Goal: Task Accomplishment & Management: Complete application form

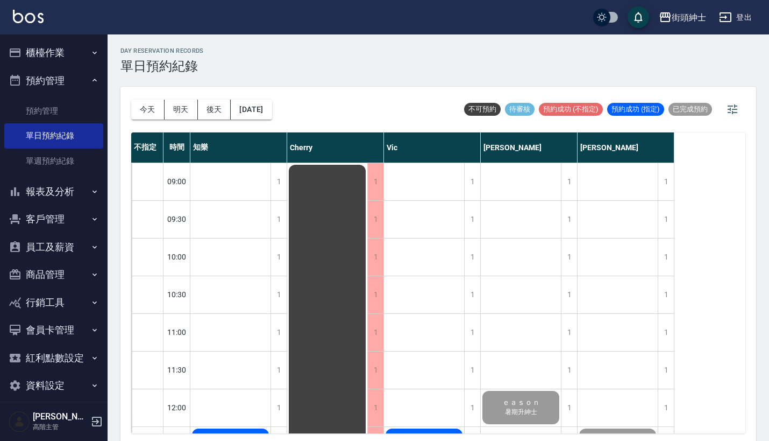
scroll to position [224, 0]
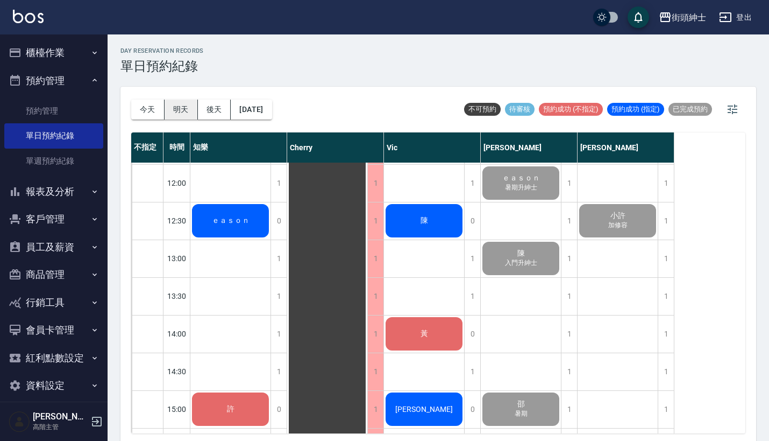
click at [177, 116] on button "明天" at bounding box center [181, 110] width 33 height 20
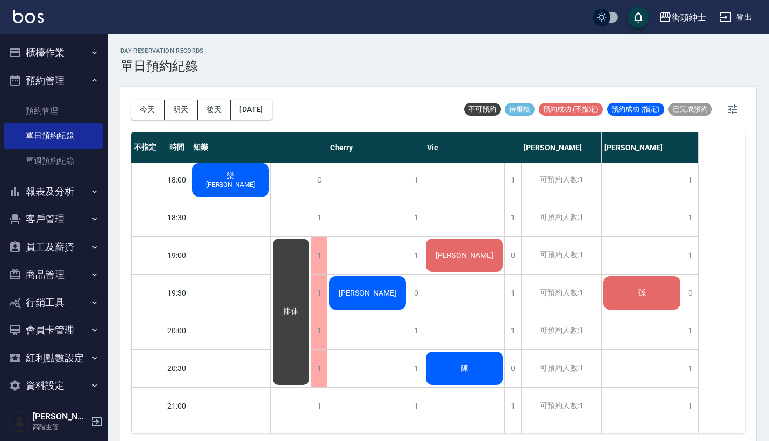
scroll to position [701, 0]
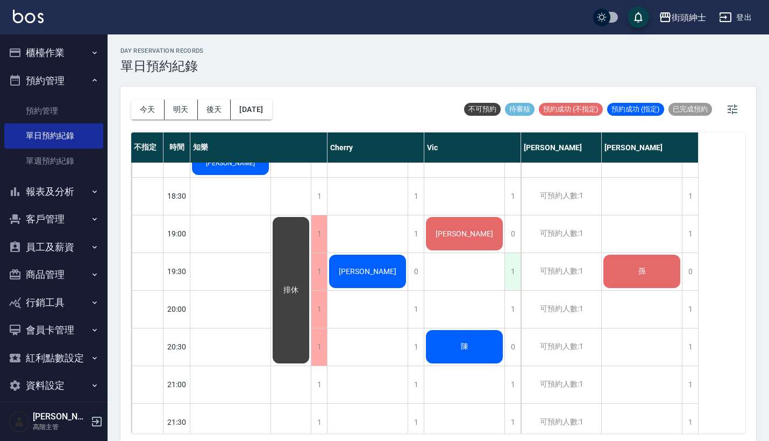
click at [518, 266] on div "1" at bounding box center [513, 271] width 16 height 37
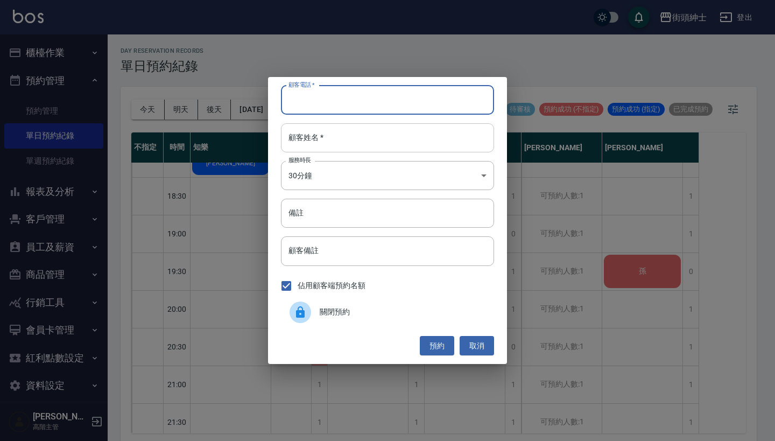
paste input "[PERSON_NAME] 電話：[PHONE_NUMBER]"
type input "[PERSON_NAME] 電話：[PHONE_NUMBER]"
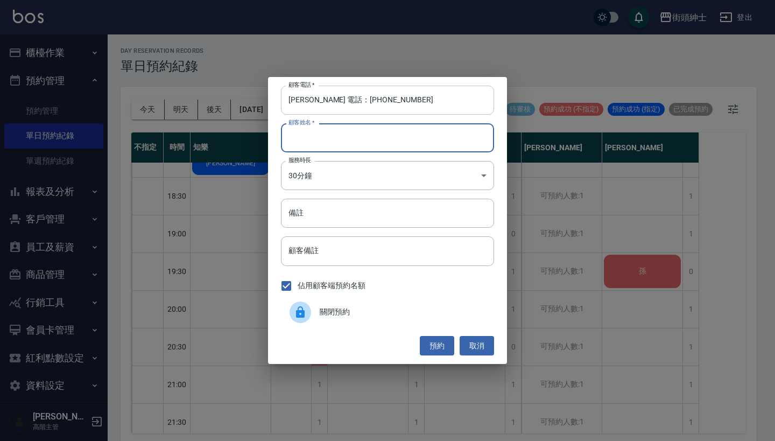
type input "v"
paste input "[PERSON_NAME] 電話：[PHONE_NUMBER]"
type input "vJohn 電話：[PHONE_NUMBER]"
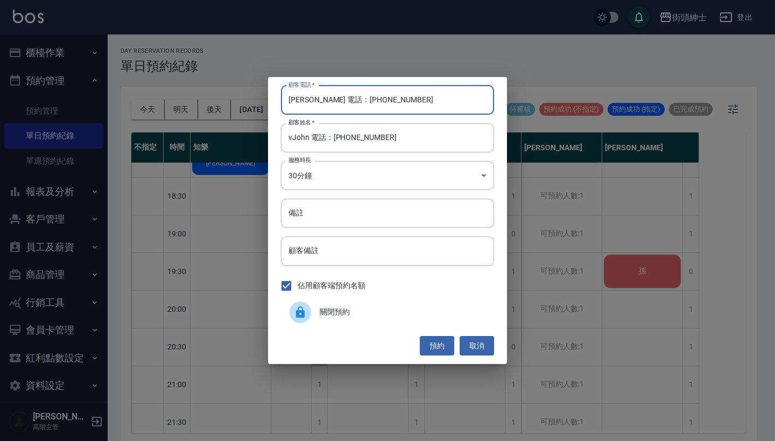
drag, startPoint x: 329, startPoint y: 103, endPoint x: 261, endPoint y: 94, distance: 69.0
click at [261, 94] on div "顧客電話   * [PERSON_NAME] 電話：[PHONE_NUMBER] 顧客電話   * 顧客姓名   * vJohn 電話：[PHONE_NUMB…" at bounding box center [387, 220] width 775 height 441
type input "0981825833"
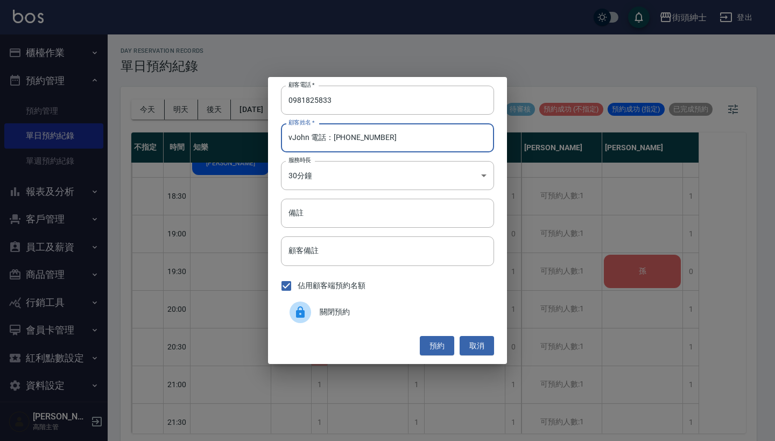
drag, startPoint x: 395, startPoint y: 145, endPoint x: 307, endPoint y: 142, distance: 88.3
click at [307, 142] on input "vJohn 電話：[PHONE_NUMBER]" at bounding box center [387, 137] width 213 height 29
type input "[PERSON_NAME]"
click at [442, 345] on button "預約" at bounding box center [437, 346] width 34 height 20
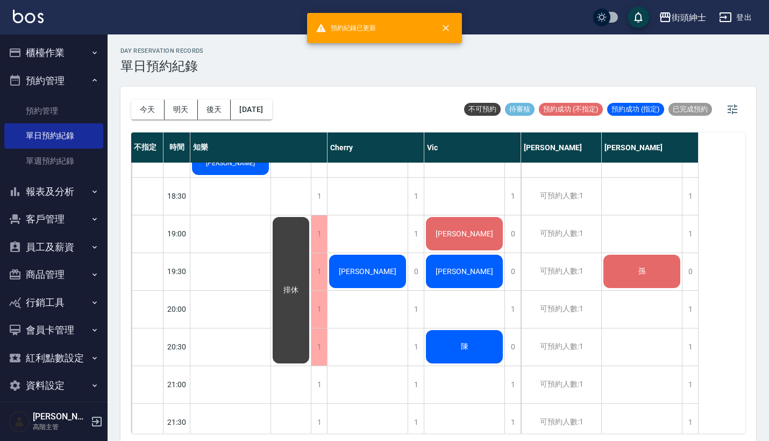
click at [271, 176] on div "[PERSON_NAME]" at bounding box center [230, 158] width 80 height 37
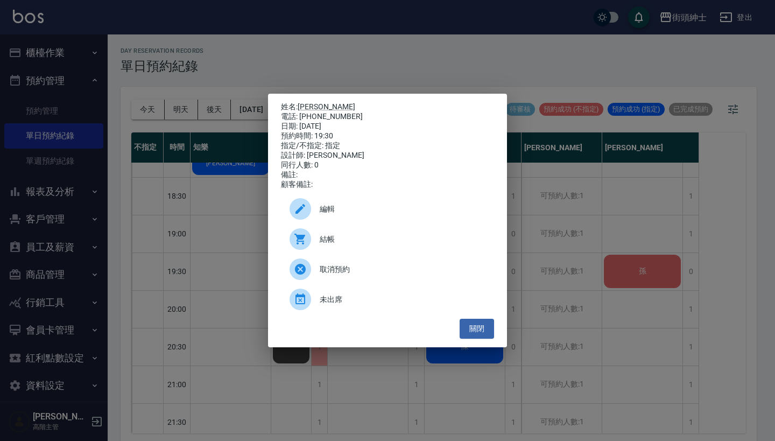
click at [421, 209] on span "編輯" at bounding box center [403, 208] width 166 height 11
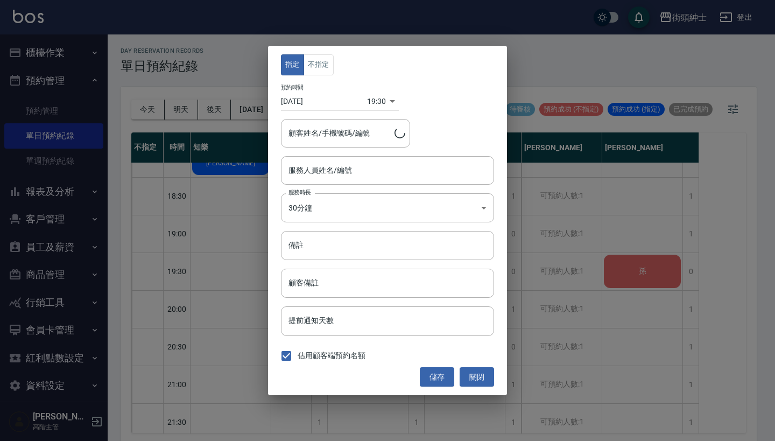
type input "Vic(無代號)"
type input "[PERSON_NAME]/0981825833"
click at [324, 68] on button "不指定" at bounding box center [318, 64] width 30 height 21
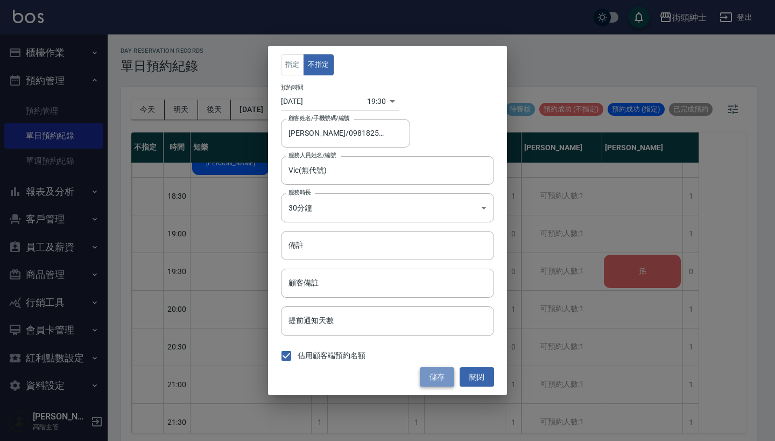
click at [438, 374] on button "儲存" at bounding box center [437, 377] width 34 height 20
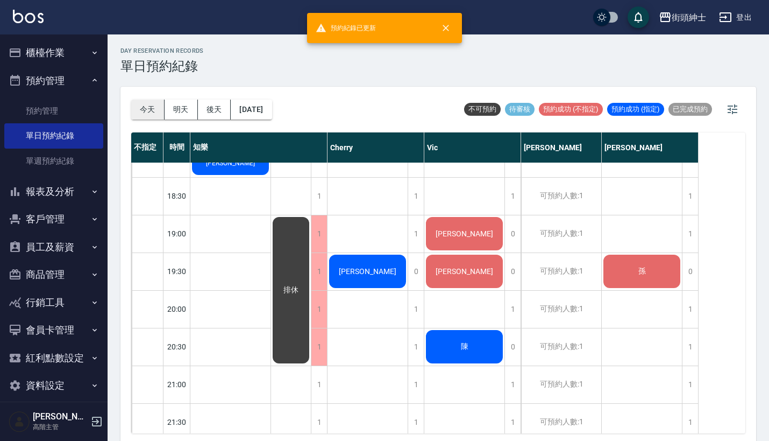
click at [144, 105] on button "今天" at bounding box center [147, 110] width 33 height 20
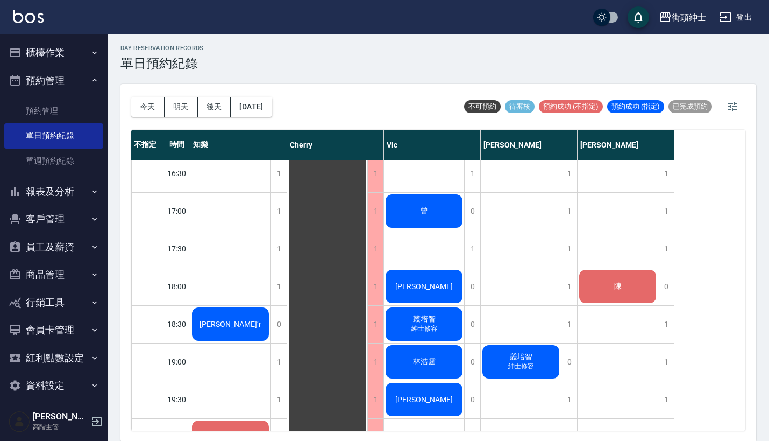
scroll to position [557, 0]
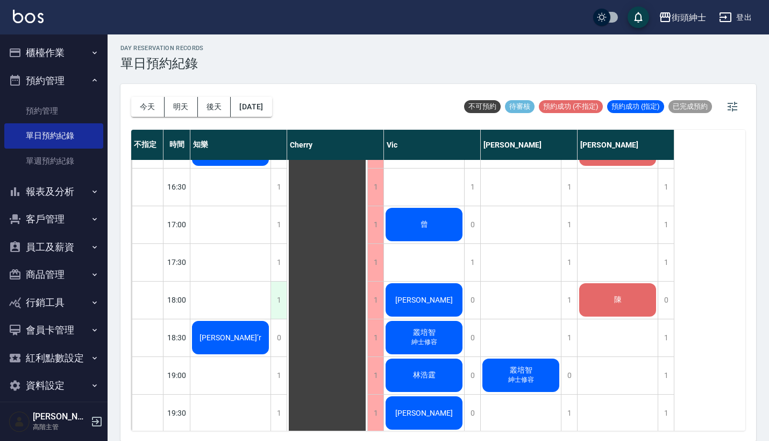
click at [277, 294] on div "1" at bounding box center [279, 299] width 16 height 37
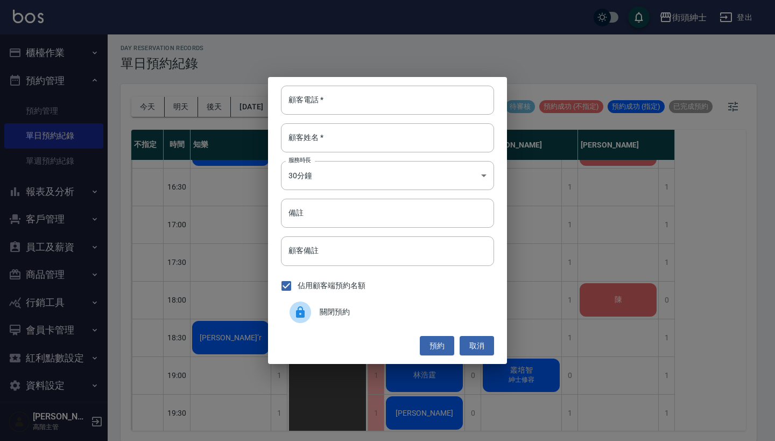
click at [548, 222] on div "顧客電話   * 顧客電話   * 顧客姓名   * 顧客姓名   * 服務時長 30分鐘 1 服務時長 備註 備註 顧客備註 顧客備註 佔用顧客端預約名額 …" at bounding box center [387, 220] width 775 height 441
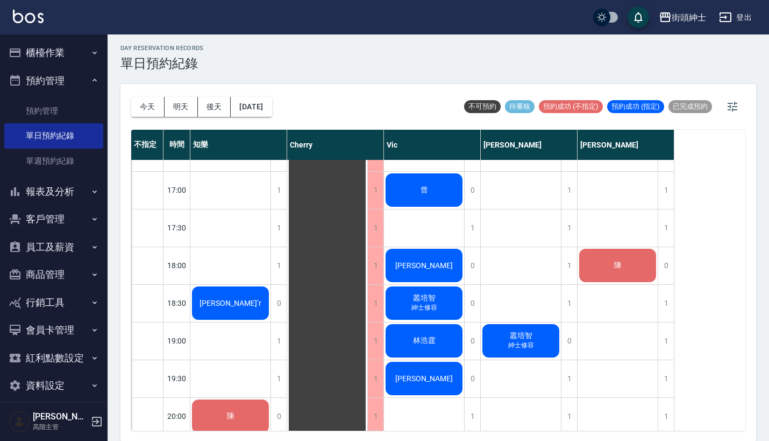
scroll to position [588, 0]
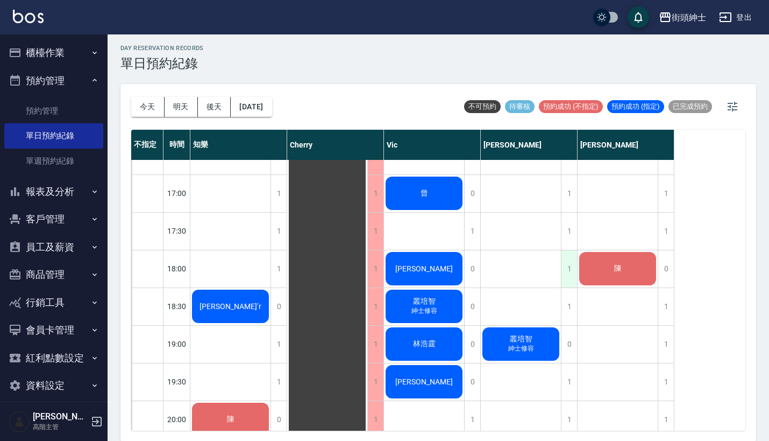
click at [570, 266] on div "1" at bounding box center [569, 268] width 16 height 37
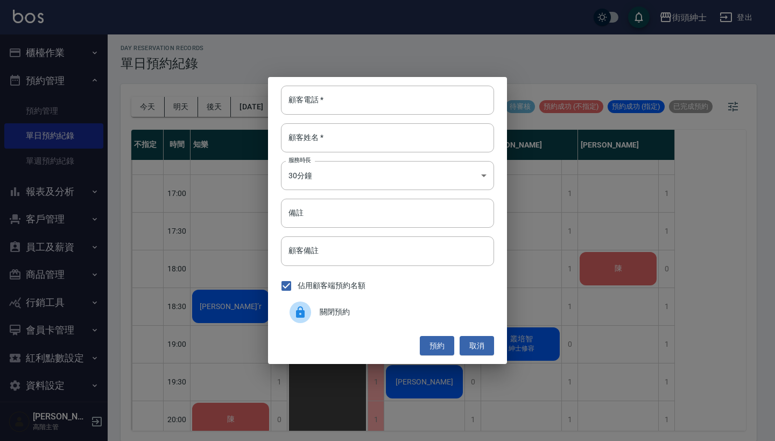
click at [612, 235] on div "顧客電話   * 顧客電話   * 顧客姓名   * 顧客姓名   * 服務時長 30分鐘 1 服務時長 備註 備註 顧客備註 顧客備註 佔用顧客端預約名額 …" at bounding box center [387, 220] width 775 height 441
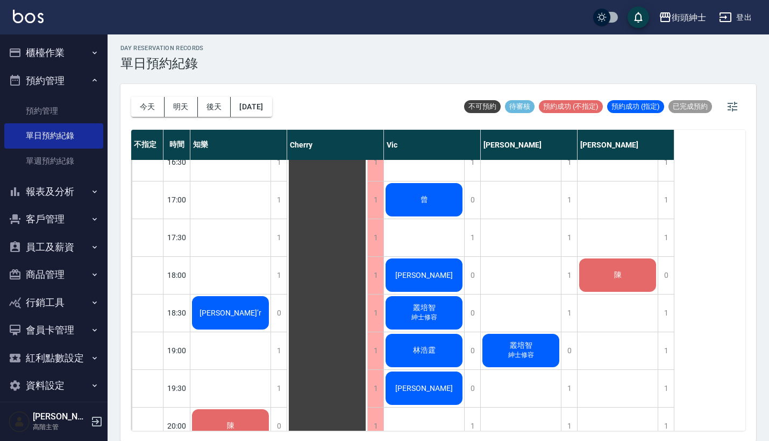
scroll to position [576, 0]
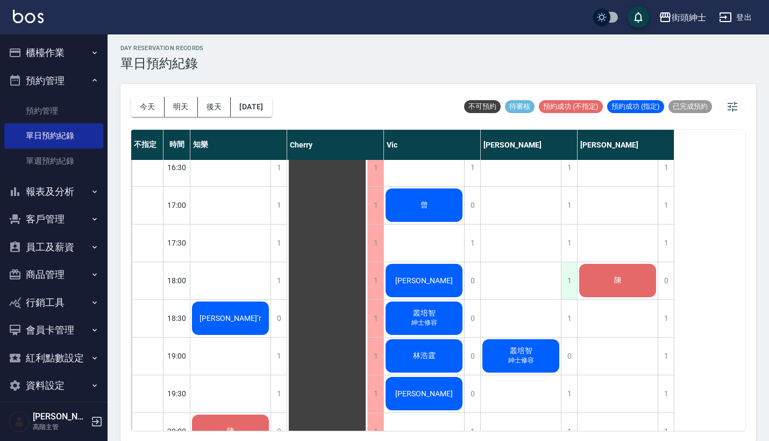
click at [571, 274] on div "1" at bounding box center [569, 280] width 16 height 37
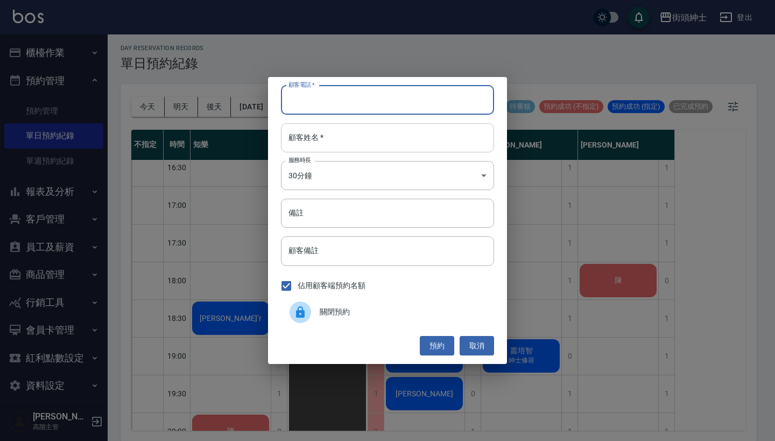
paste input "[PERSON_NAME] 電話：[PHONE_NUMBER]"
type input "[PERSON_NAME] 電話：[PHONE_NUMBER]"
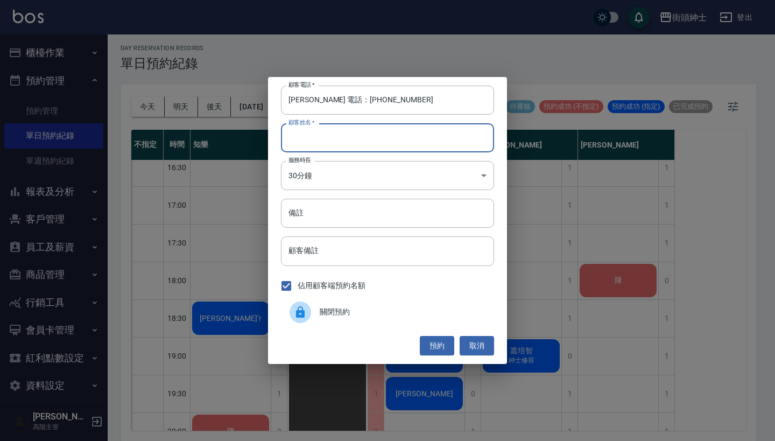
paste input "[PERSON_NAME] 電話：[PHONE_NUMBER]"
type input "[PERSON_NAME] 電話：[PHONE_NUMBER]"
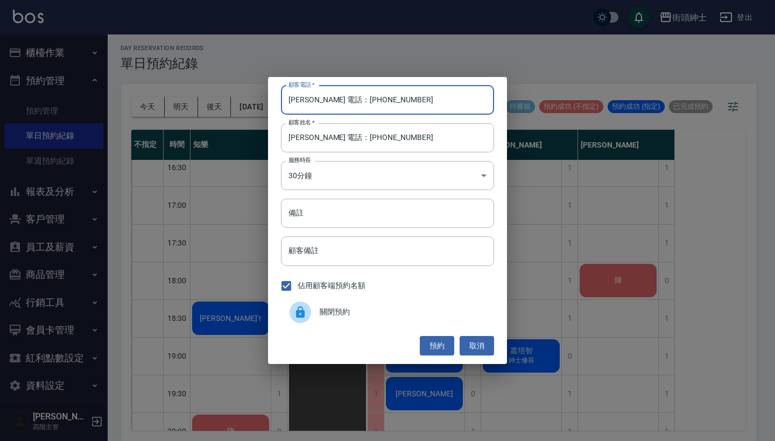
drag, startPoint x: 336, startPoint y: 101, endPoint x: 249, endPoint y: 101, distance: 86.6
click at [249, 101] on div "顧客電話   * [PERSON_NAME] 電話：[PHONE_NUMBER] 顧客電話   * 顧客姓名   * [PERSON_NAME] 電話：[PH…" at bounding box center [387, 220] width 775 height 441
type input "0909212164"
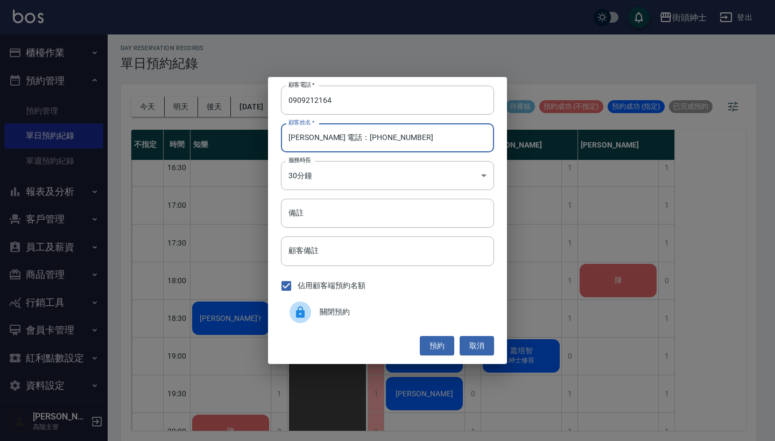
drag, startPoint x: 389, startPoint y: 140, endPoint x: 312, endPoint y: 140, distance: 76.9
click at [312, 140] on input "[PERSON_NAME] 電話：[PHONE_NUMBER]" at bounding box center [387, 137] width 213 height 29
type input "陳信喆"
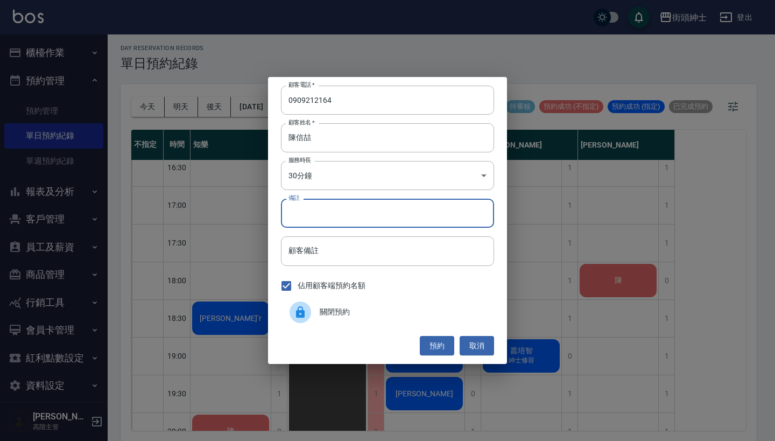
drag, startPoint x: 320, startPoint y: 208, endPoint x: 320, endPoint y: 202, distance: 5.9
click at [320, 208] on input "備註" at bounding box center [387, 213] width 213 height 29
type input "b"
type input "入門加修容"
click at [430, 351] on button "預約" at bounding box center [437, 346] width 34 height 20
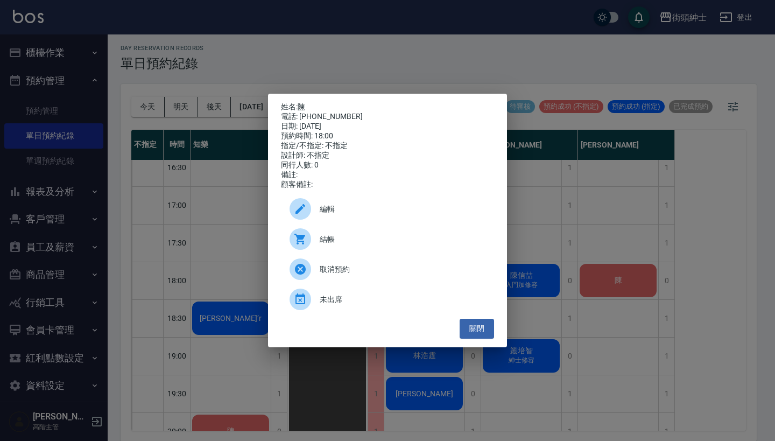
click at [388, 205] on div "編輯" at bounding box center [387, 209] width 213 height 30
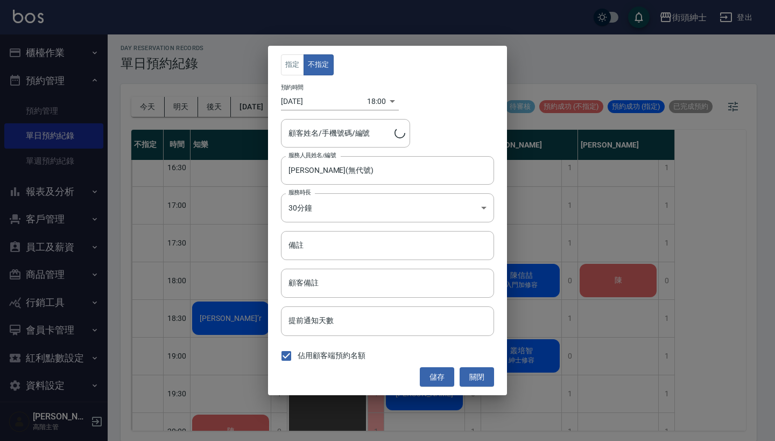
type input "陳/0917124828"
click at [351, 173] on input "[PERSON_NAME](無代號)" at bounding box center [379, 170] width 187 height 19
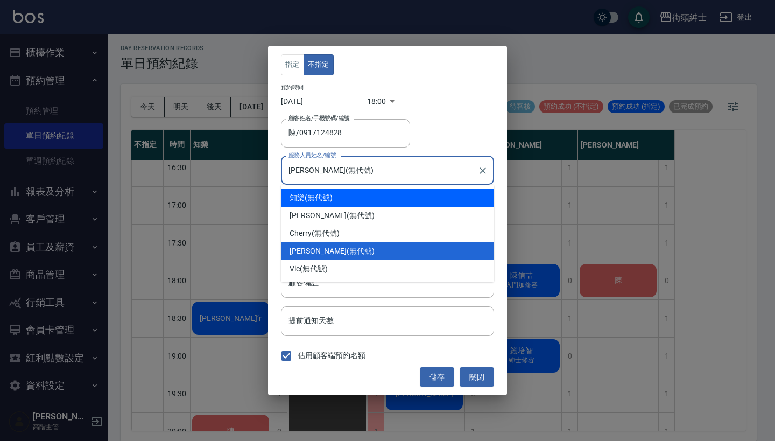
click at [350, 201] on div "知樂 (無代號)" at bounding box center [387, 198] width 213 height 18
type input "知樂(無代號)"
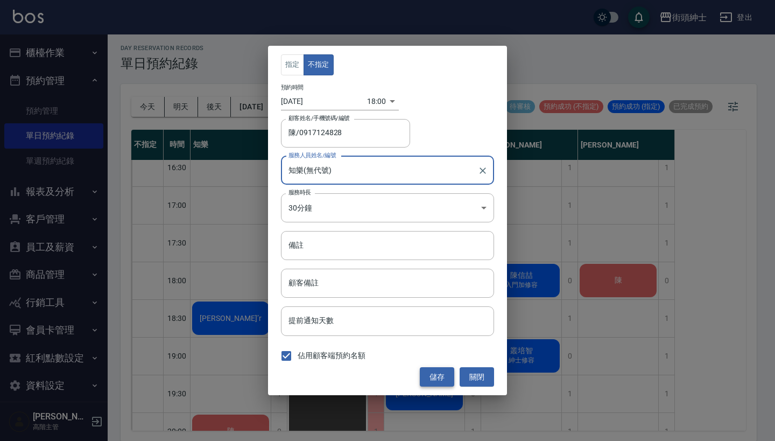
click at [439, 373] on button "儲存" at bounding box center [437, 377] width 34 height 20
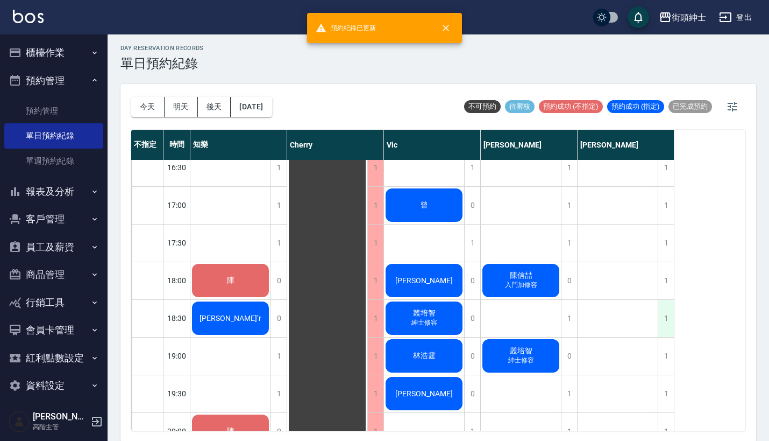
click at [668, 319] on div "1" at bounding box center [666, 318] width 16 height 37
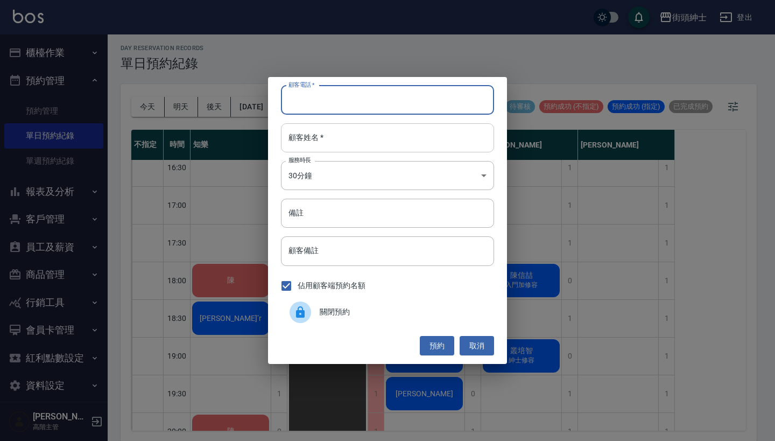
paste input "[PERSON_NAME] 電話：[PHONE_NUMBER]"
type input "[PERSON_NAME] 電話：[PHONE_NUMBER]"
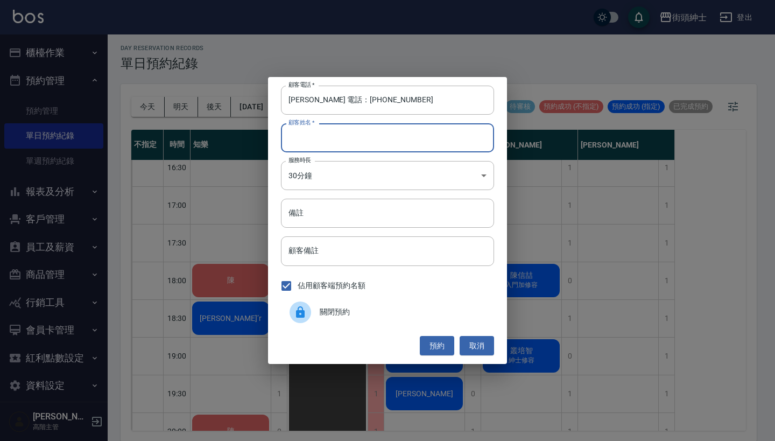
paste input "[PERSON_NAME] 電話：[PHONE_NUMBER]"
type input "[PERSON_NAME] 電話：[PHONE_NUMBER]"
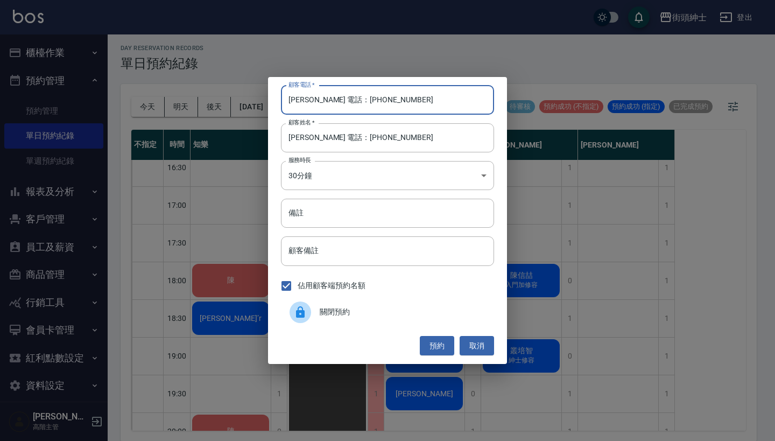
drag, startPoint x: 333, startPoint y: 101, endPoint x: 267, endPoint y: 101, distance: 66.2
click at [267, 101] on div "顧客電話   * [PERSON_NAME] 電話：[PHONE_NUMBER] 顧客電話   * 顧客姓名   * [PERSON_NAME] 電話：[PH…" at bounding box center [387, 220] width 775 height 441
type input "0909212164"
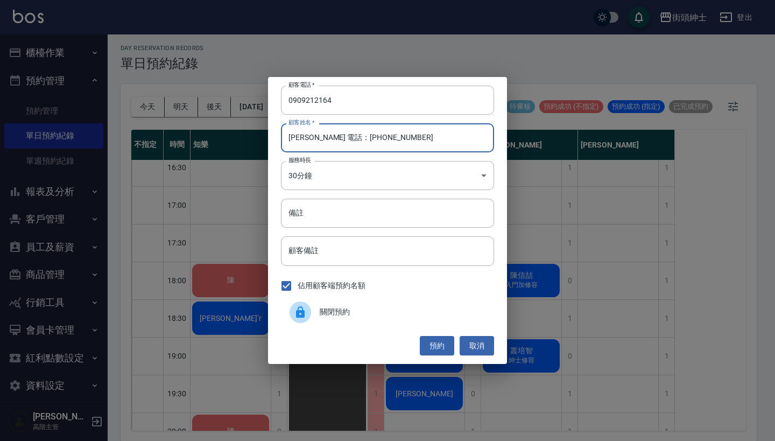
drag, startPoint x: 406, startPoint y: 135, endPoint x: 313, endPoint y: 135, distance: 93.6
click at [313, 135] on input "[PERSON_NAME] 電話：[PHONE_NUMBER]" at bounding box center [387, 137] width 213 height 29
type input "陳信喆"
click at [390, 221] on input "備註" at bounding box center [387, 213] width 213 height 29
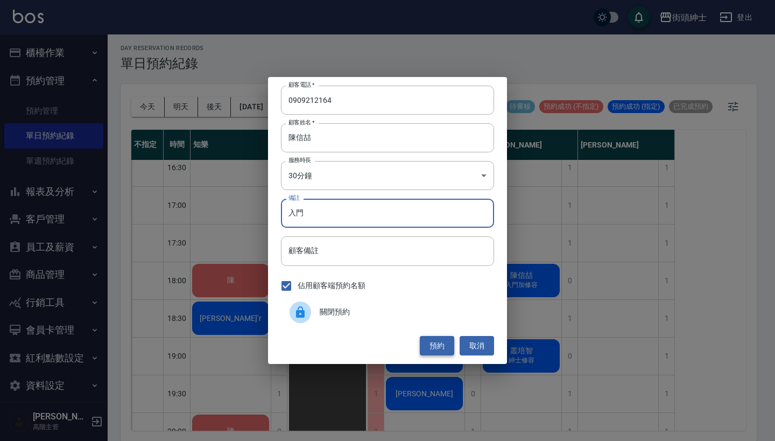
type input "入門"
click at [441, 336] on button "預約" at bounding box center [437, 346] width 34 height 20
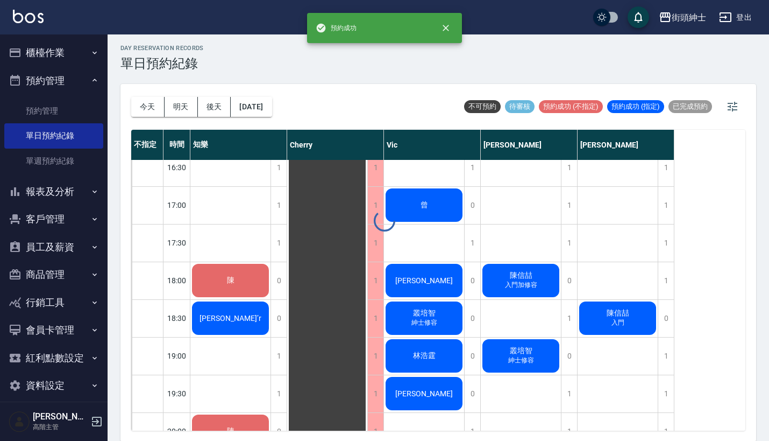
click at [614, 302] on div "day Reservation records 單日預約紀錄 [DATE] [DATE] [DATE] [DATE] 不可預約 待審核 預約成功 (不指定) …" at bounding box center [439, 236] width 662 height 409
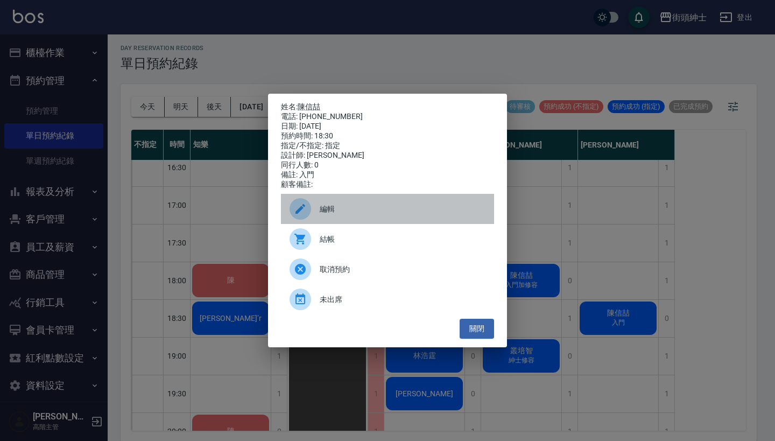
click at [376, 203] on div "編輯" at bounding box center [387, 209] width 213 height 30
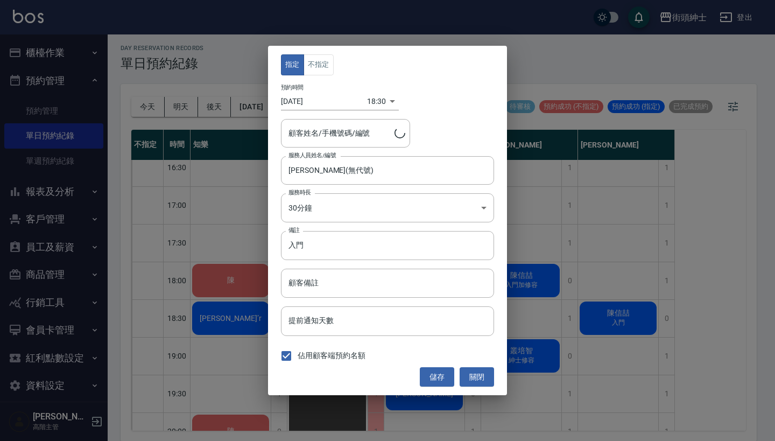
type input "[PERSON_NAME]/0909212164"
click at [324, 60] on button "不指定" at bounding box center [318, 64] width 30 height 21
click at [434, 367] on button "儲存" at bounding box center [437, 377] width 34 height 20
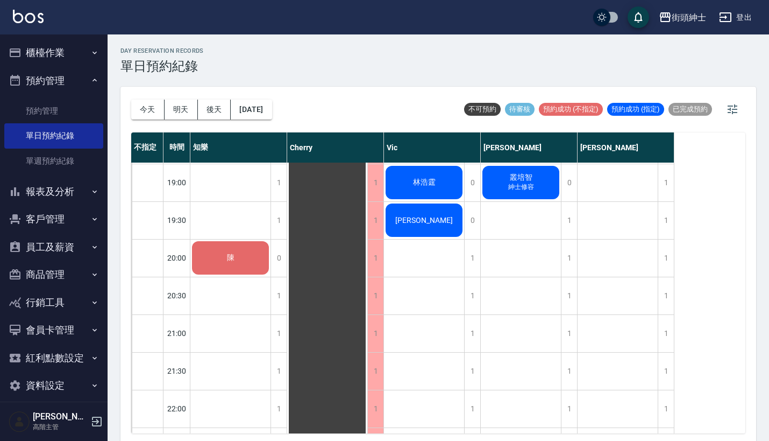
scroll to position [776, 0]
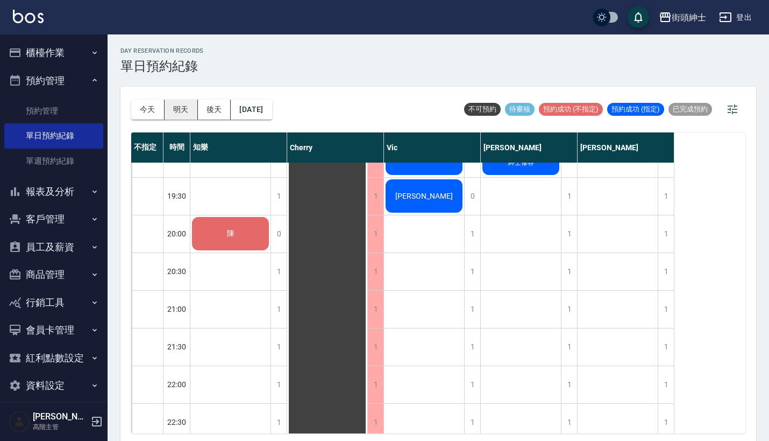
click at [175, 110] on button "明天" at bounding box center [181, 110] width 33 height 20
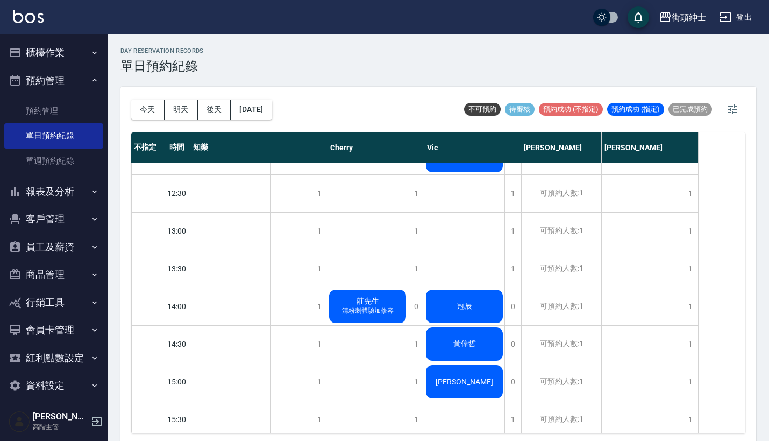
scroll to position [760, 0]
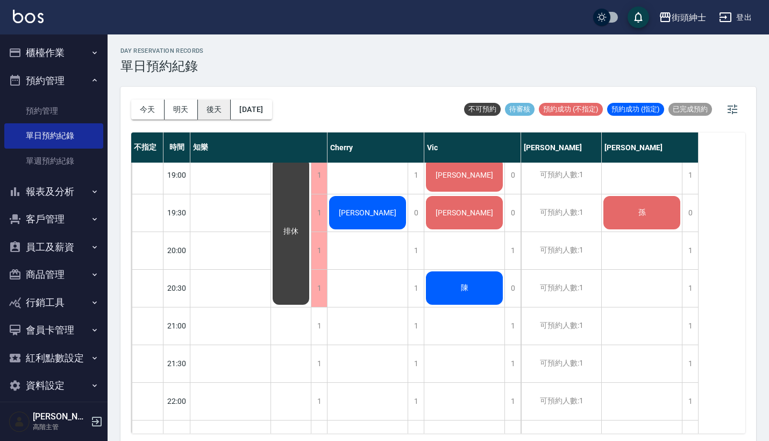
click at [210, 106] on button "後天" at bounding box center [214, 110] width 33 height 20
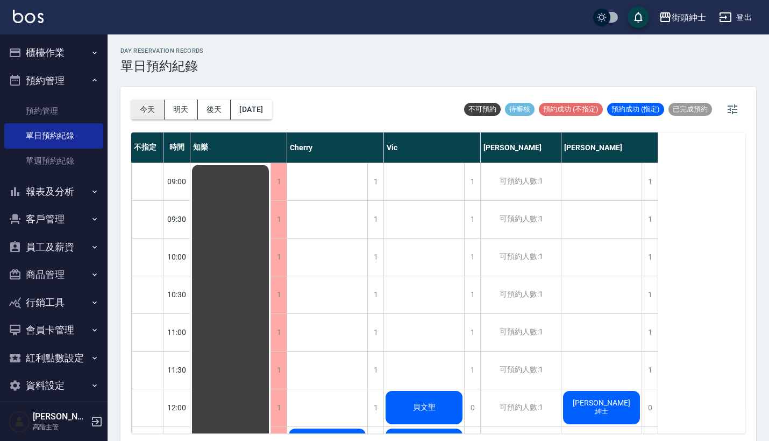
click at [152, 101] on button "今天" at bounding box center [147, 110] width 33 height 20
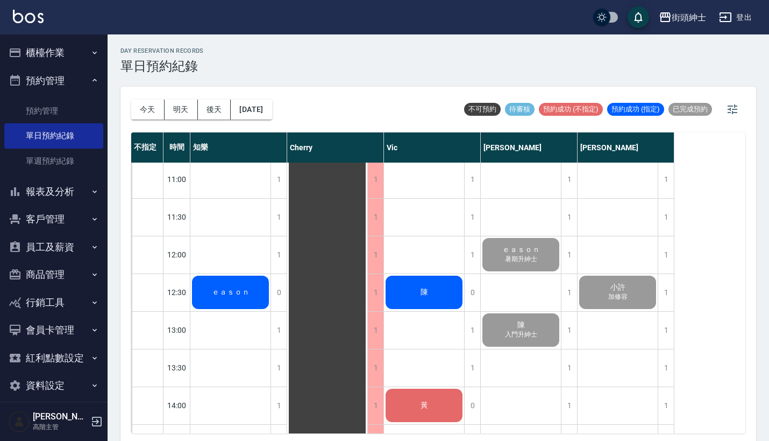
scroll to position [3, 0]
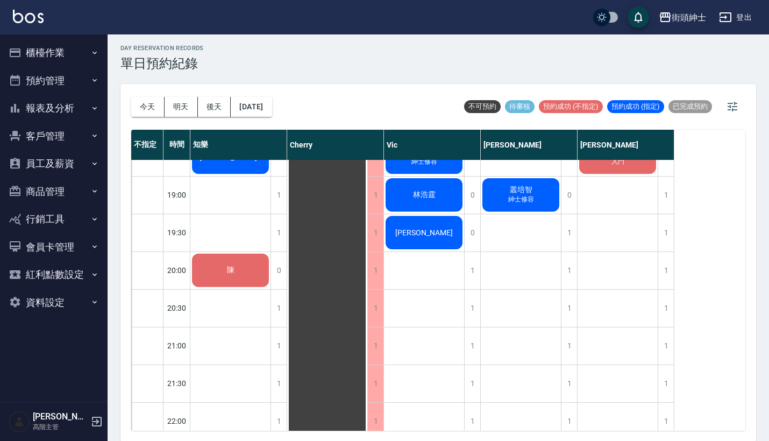
scroll to position [615, 0]
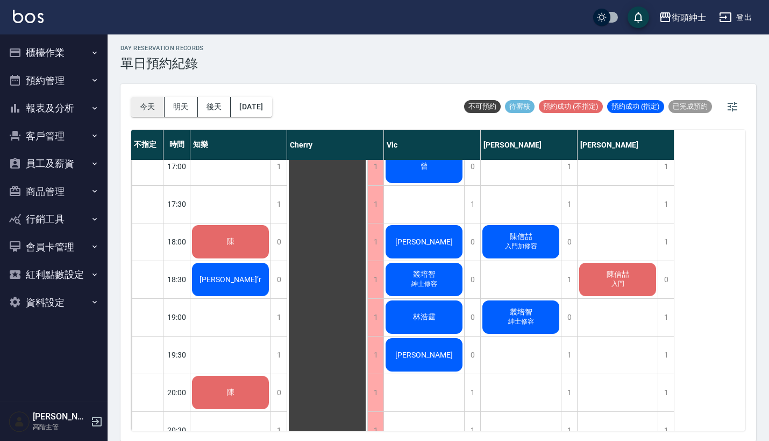
click at [152, 106] on button "今天" at bounding box center [147, 107] width 33 height 20
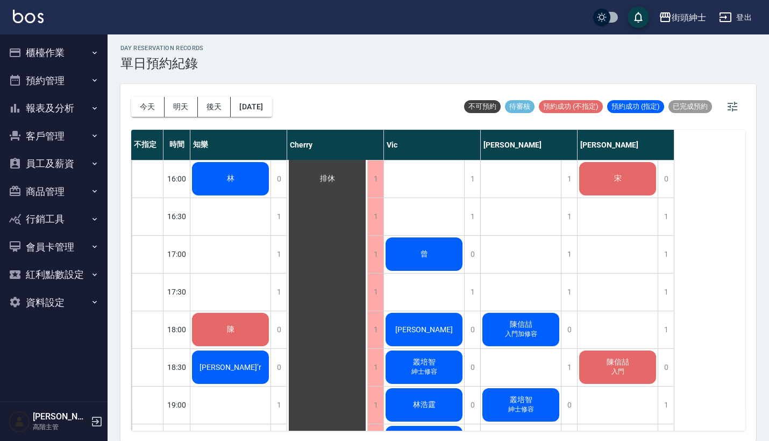
scroll to position [534, 0]
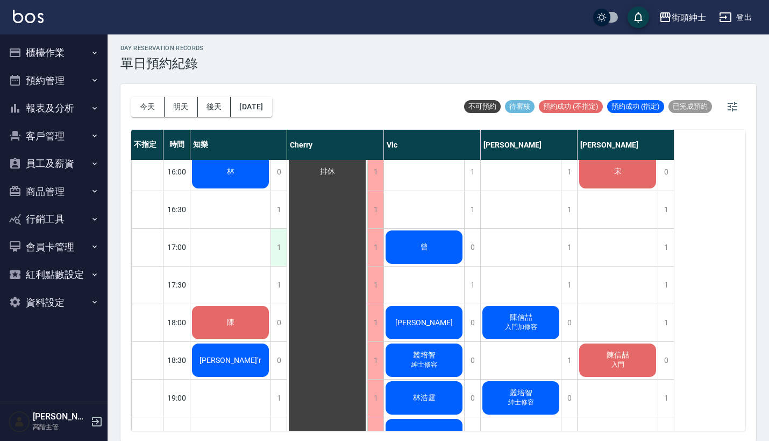
click at [279, 246] on div "1" at bounding box center [279, 247] width 16 height 37
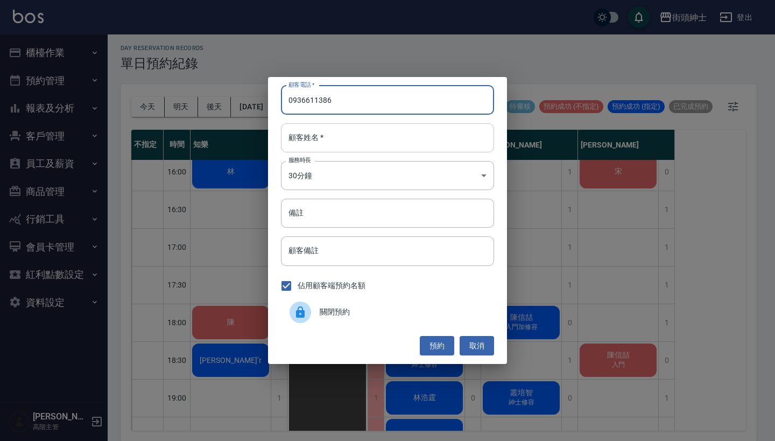
type input "0936611386"
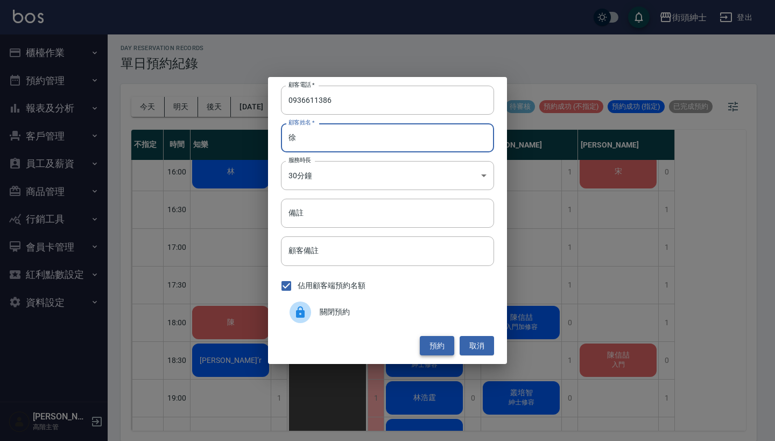
type input "徐"
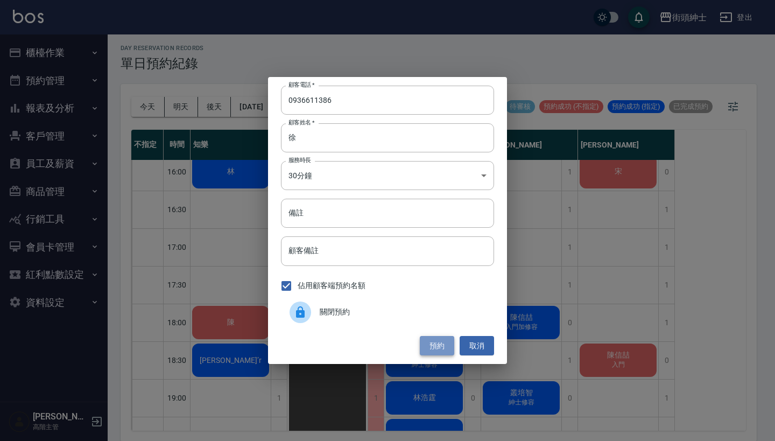
click at [437, 343] on button "預約" at bounding box center [437, 346] width 34 height 20
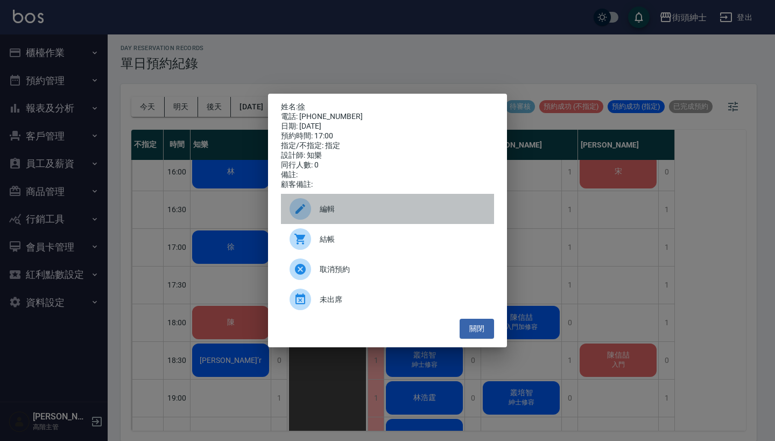
click at [342, 213] on span "編輯" at bounding box center [403, 208] width 166 height 11
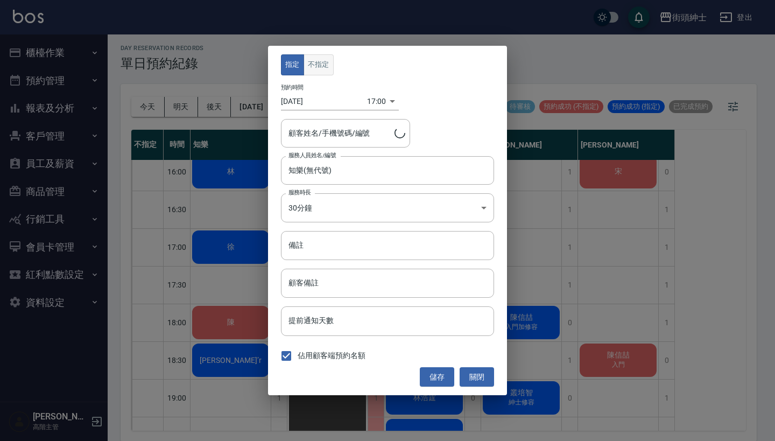
type input "徐/0936611386"
click at [328, 61] on button "不指定" at bounding box center [318, 64] width 30 height 21
click at [438, 374] on button "儲存" at bounding box center [437, 377] width 34 height 20
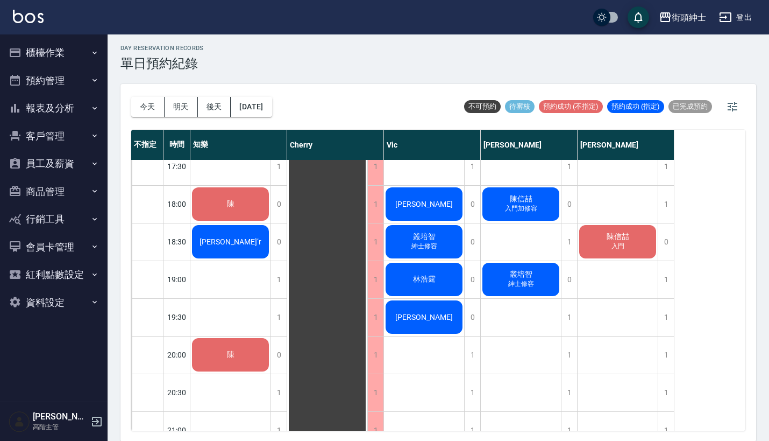
scroll to position [615, 0]
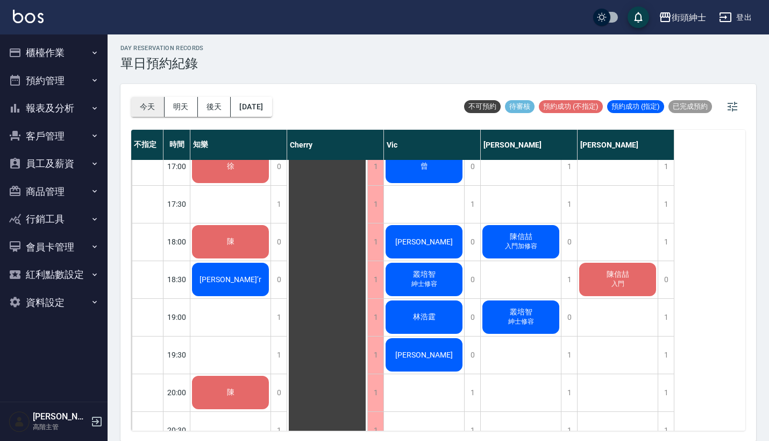
click at [147, 113] on button "今天" at bounding box center [147, 107] width 33 height 20
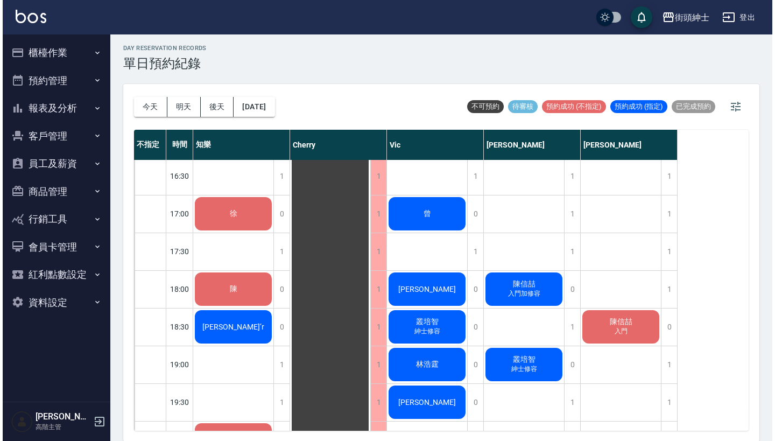
scroll to position [560, 0]
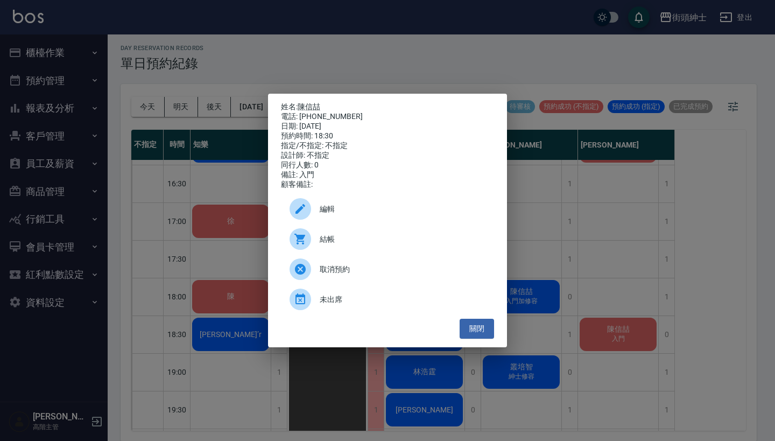
click at [393, 200] on div "編輯" at bounding box center [387, 209] width 213 height 30
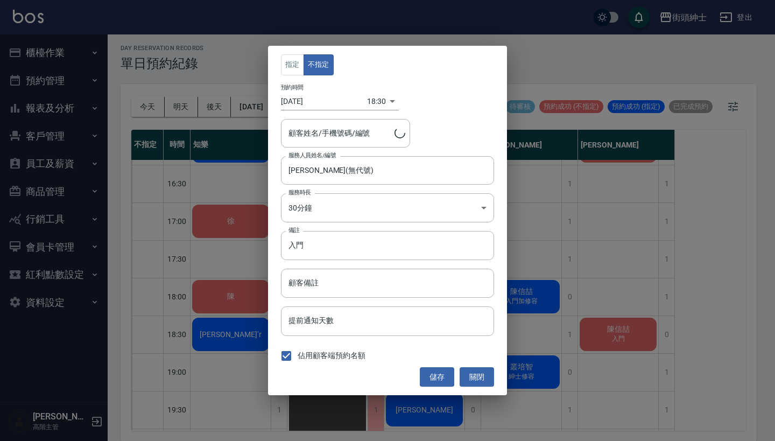
type input "[PERSON_NAME]/0909212164"
click at [377, 103] on body "街頭紳士 登出 櫃檯作業 打帳單 帳單列表 掛單列表 座位開單 營業儀表板 現金收支登錄 高階收支登錄 材料自購登錄 每日結帳 排班表 現場電腦打卡 掃碼打卡…" at bounding box center [387, 219] width 775 height 444
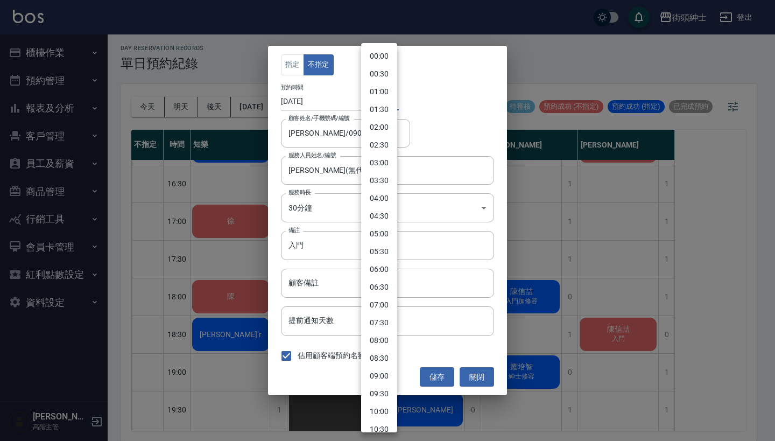
scroll to position [472, 0]
click at [379, 227] on li "18:00" at bounding box center [379, 224] width 36 height 18
type input "1755770400000"
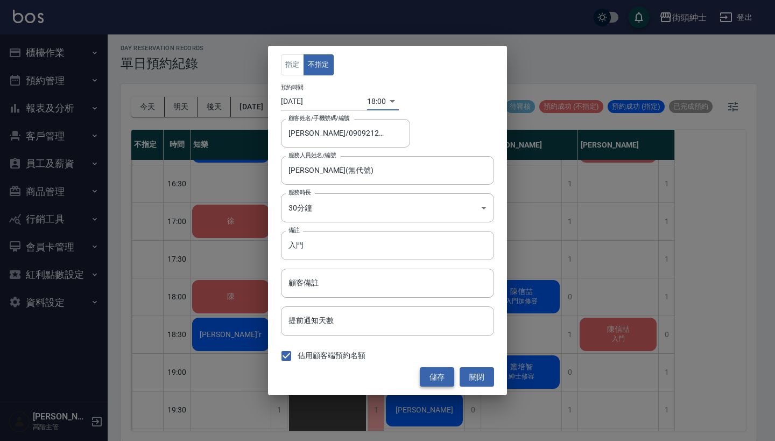
click at [438, 376] on button "儲存" at bounding box center [437, 377] width 34 height 20
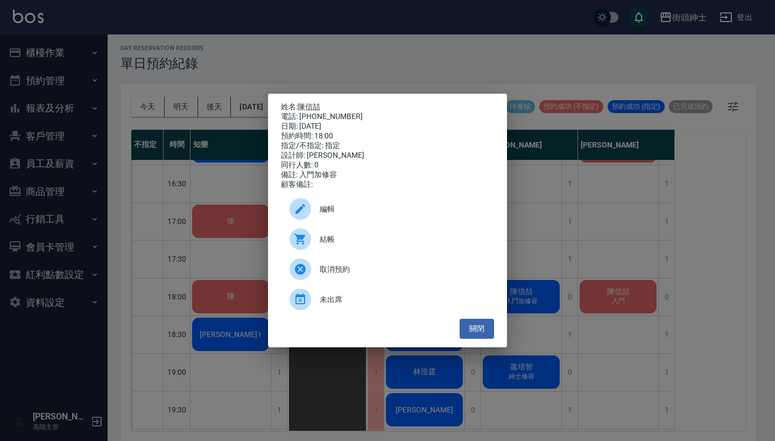
click at [358, 207] on div "編輯" at bounding box center [387, 209] width 213 height 30
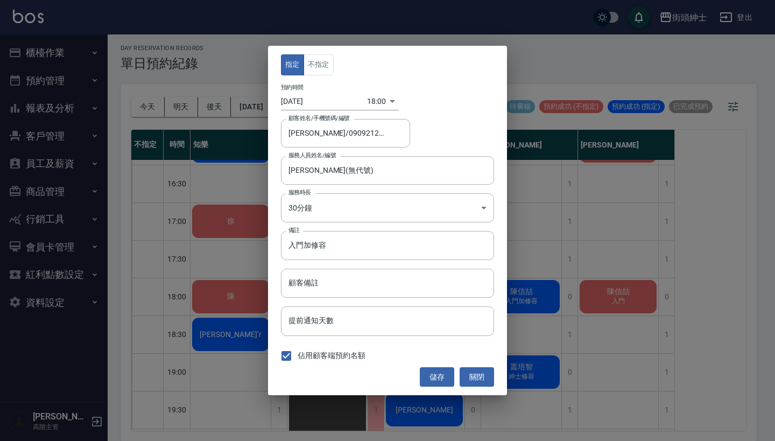
click at [374, 98] on body "街頭紳士 登出 櫃檯作業 打帳單 帳單列表 掛單列表 座位開單 營業儀表板 現金收支登錄 高階收支登錄 材料自購登錄 每日結帳 排班表 現場電腦打卡 掃碼打卡…" at bounding box center [387, 219] width 775 height 444
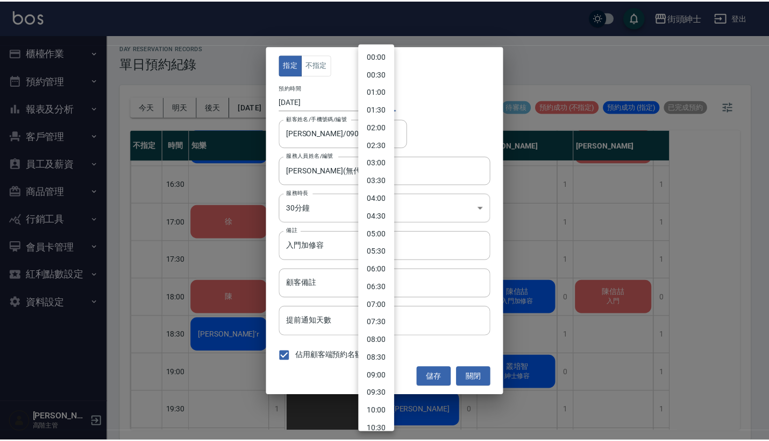
scroll to position [458, 0]
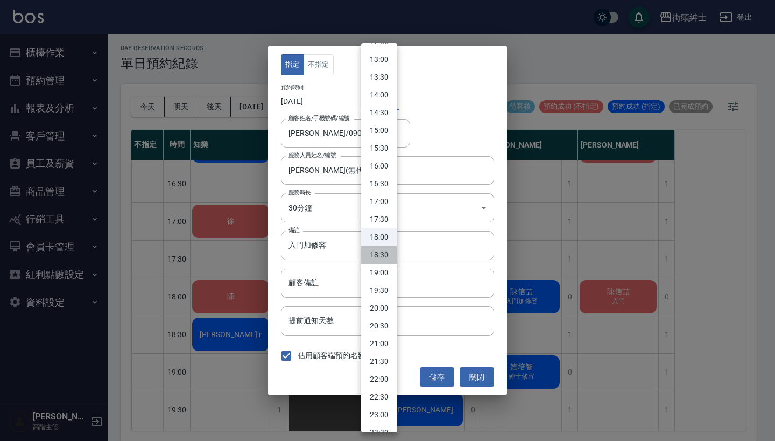
click at [380, 257] on li "18:30" at bounding box center [379, 255] width 36 height 18
type input "1755772200000"
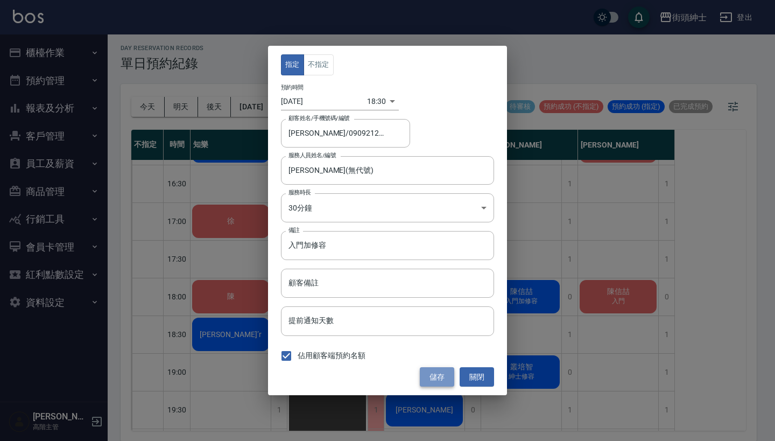
click at [442, 374] on button "儲存" at bounding box center [437, 377] width 34 height 20
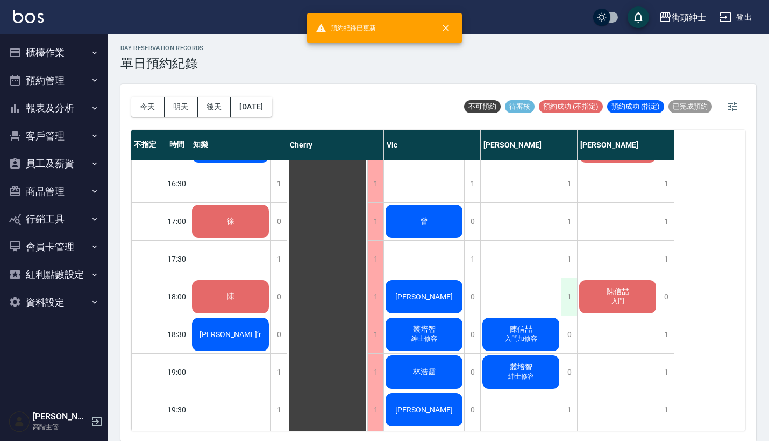
click at [569, 296] on div "1" at bounding box center [569, 296] width 16 height 37
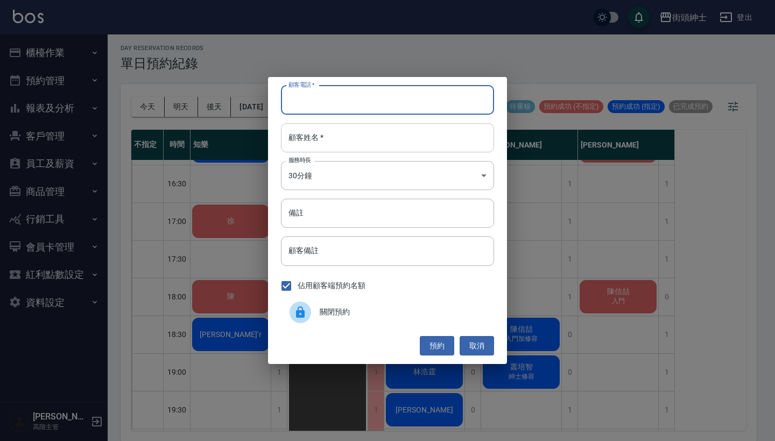
paste input "吳亭萱 電話：0979342614"
type input "吳亭萱 電話：0979342614"
paste input "吳亭萱 電話：0979342614"
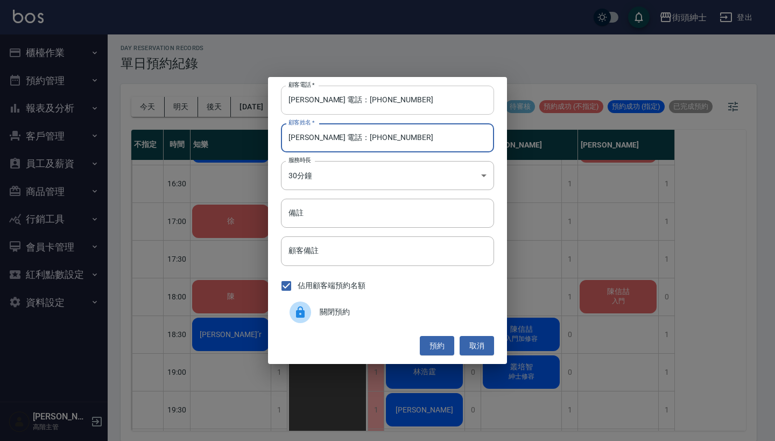
type input "吳亭萱 電話：0979342614"
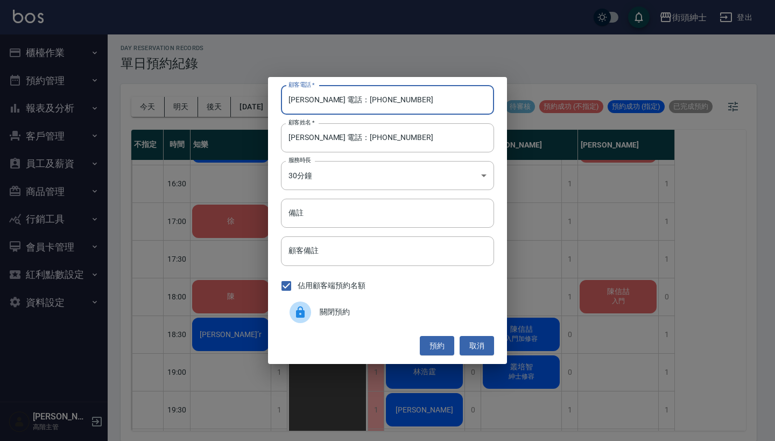
drag, startPoint x: 335, startPoint y: 98, endPoint x: 250, endPoint y: 98, distance: 85.0
click at [253, 98] on div "顧客電話   * 吳亭萱 電話：0979342614 顧客電話   * 顧客姓名   * 吳亭萱 電話：0979342614 顧客姓名   * 服務時長 30…" at bounding box center [387, 220] width 775 height 441
type input "0979342614"
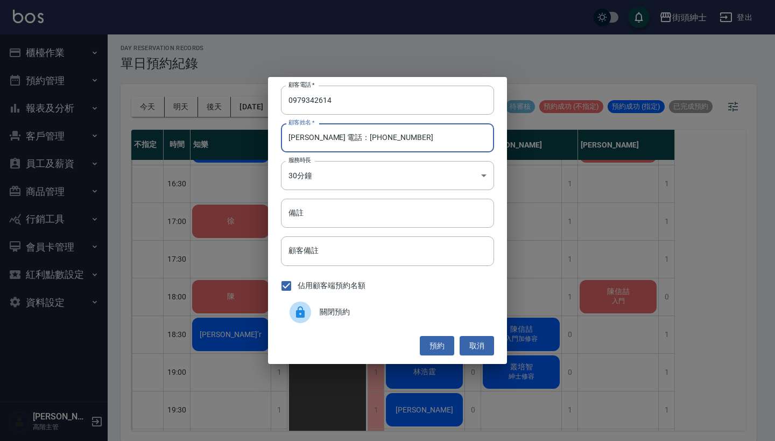
drag, startPoint x: 398, startPoint y: 150, endPoint x: 310, endPoint y: 140, distance: 88.2
click at [310, 140] on input "吳亭萱 電話：0979342614" at bounding box center [387, 137] width 213 height 29
type input "吳亭萱"
click at [355, 215] on input "備註" at bounding box center [387, 213] width 213 height 29
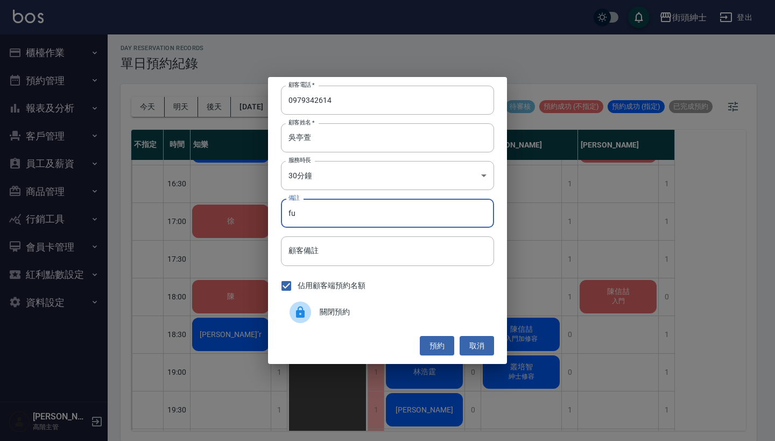
type input "f"
type input "清粉刺體驗"
click at [441, 343] on button "預約" at bounding box center [437, 346] width 34 height 20
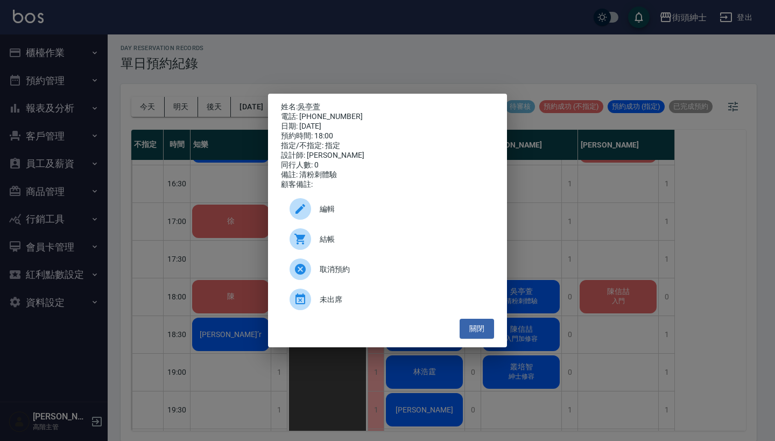
click at [554, 228] on div "姓名: 吳亭萱 電話: 0979342614 日期: 2025/08/21 預約時間: 18:00 指定/不指定: 指定 設計師: 戴比 同行人數: 0 備註…" at bounding box center [387, 220] width 775 height 441
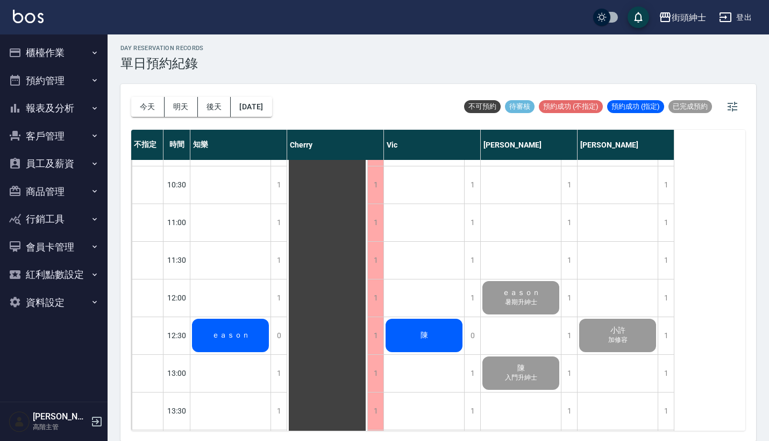
scroll to position [86, 0]
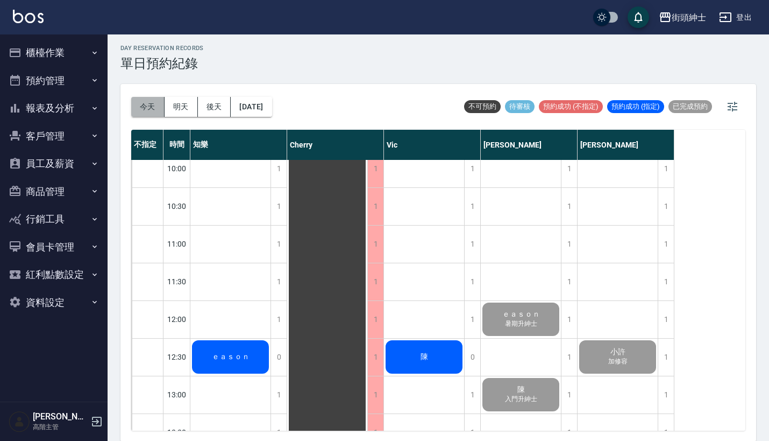
click at [145, 98] on button "今天" at bounding box center [147, 107] width 33 height 20
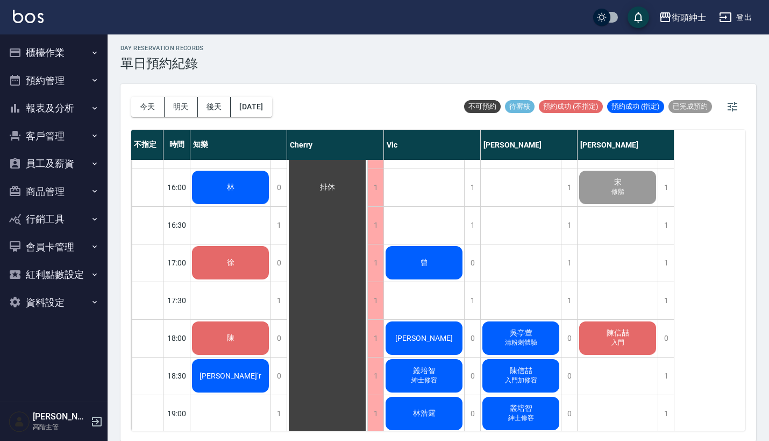
scroll to position [518, 0]
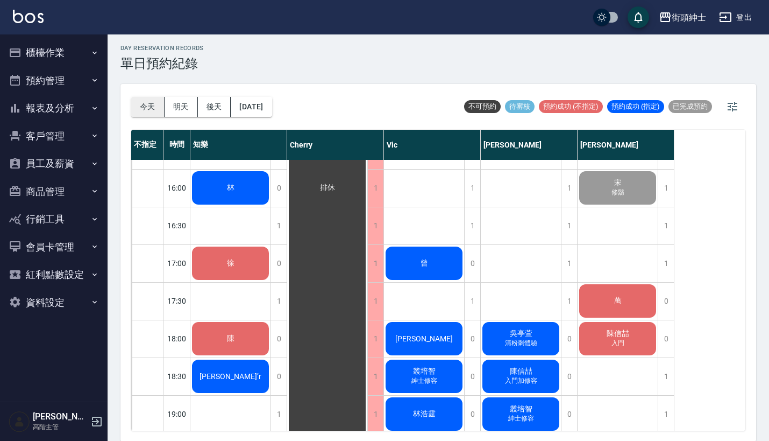
click at [150, 108] on button "今天" at bounding box center [147, 107] width 33 height 20
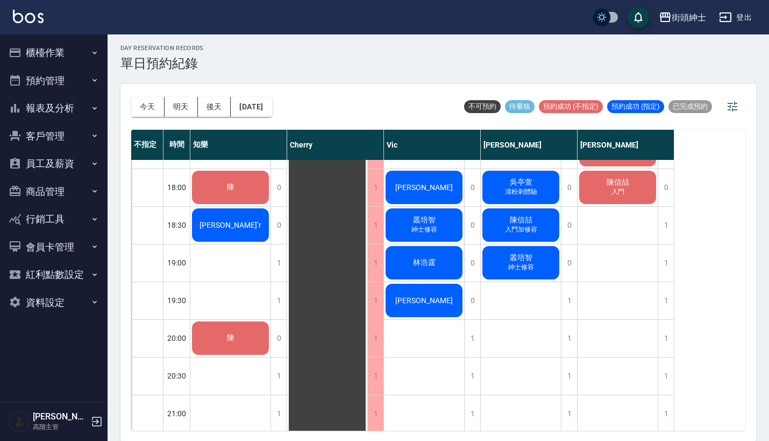
scroll to position [670, 0]
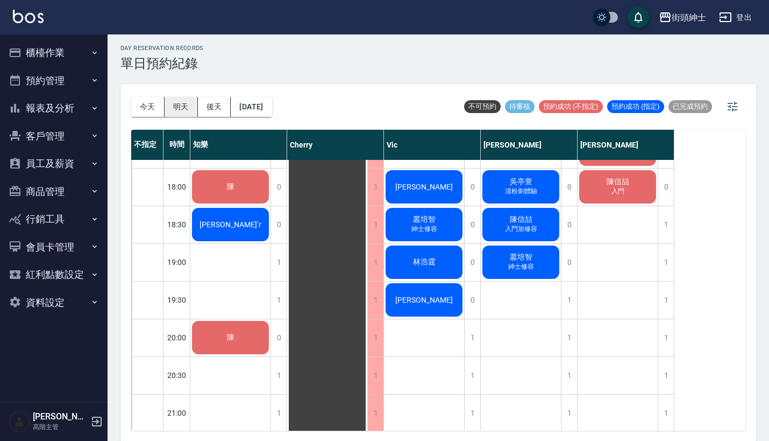
click at [175, 116] on button "明天" at bounding box center [181, 107] width 33 height 20
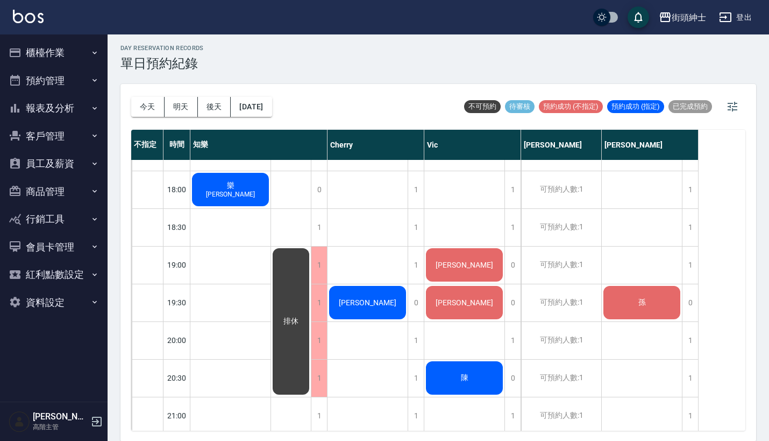
scroll to position [666, 0]
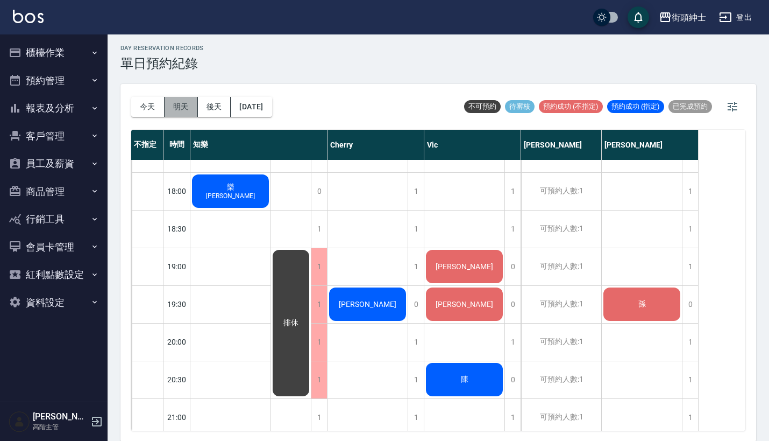
click at [185, 100] on button "明天" at bounding box center [181, 107] width 33 height 20
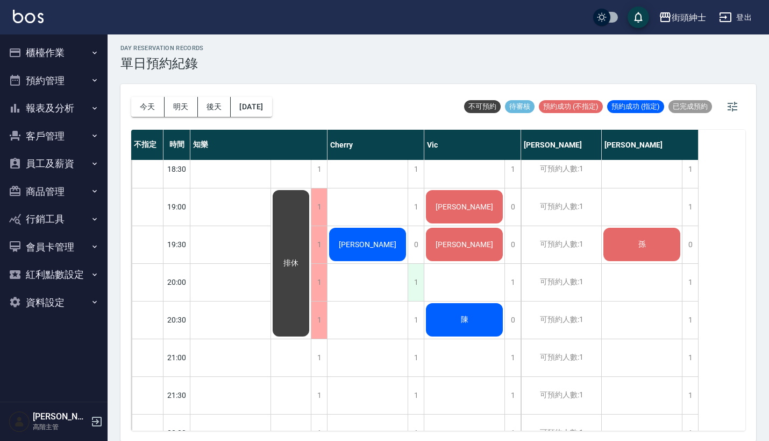
scroll to position [723, 0]
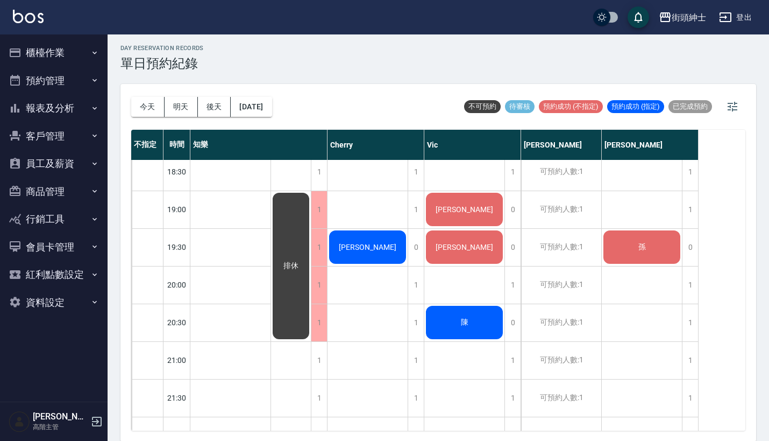
click at [237, 135] on span "[PERSON_NAME]" at bounding box center [231, 130] width 12 height 10
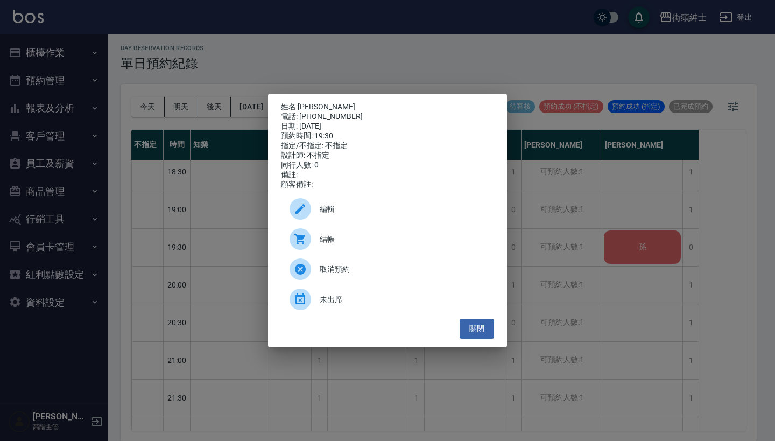
drag, startPoint x: 348, startPoint y: 115, endPoint x: 300, endPoint y: 105, distance: 49.4
click at [300, 105] on div "姓名: john 電話: 0981825833 日期: 2025/08/22 預約時間: 19:30 指定/不指定: 不指定 設計師: 不指定 同行人數: 0…" at bounding box center [387, 145] width 213 height 87
click at [486, 57] on div "姓名: john 電話: 0981825833 日期: 2025/08/22 預約時間: 19:30 指定/不指定: 不指定 設計師: 不指定 同行人數: 0…" at bounding box center [387, 220] width 775 height 441
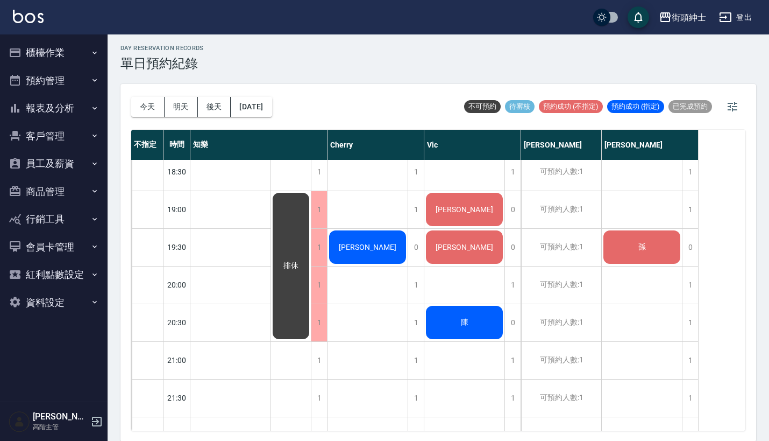
click at [237, 135] on span "[PERSON_NAME]" at bounding box center [231, 130] width 12 height 10
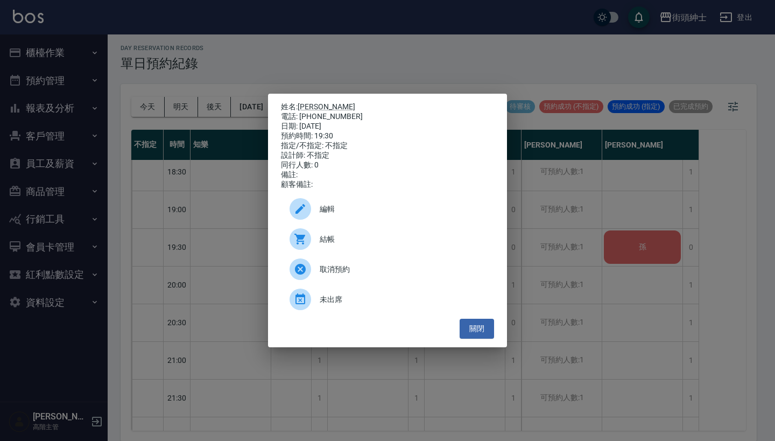
click at [396, 224] on div "編輯" at bounding box center [387, 209] width 213 height 30
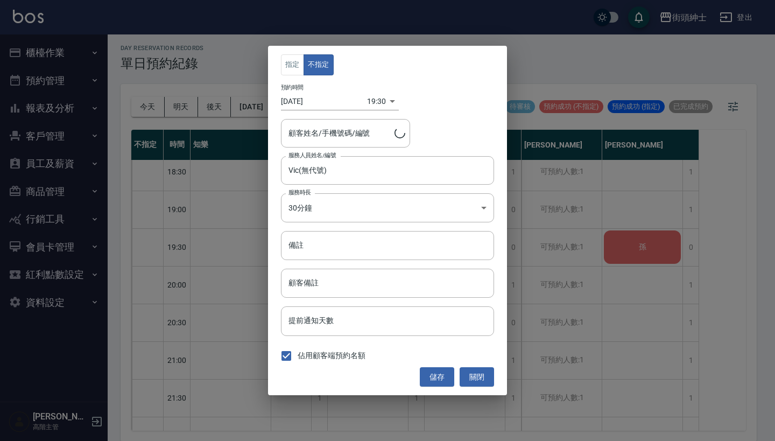
type input "[PERSON_NAME]/0981825833"
click at [362, 166] on input "Vic(無代號)" at bounding box center [379, 170] width 187 height 19
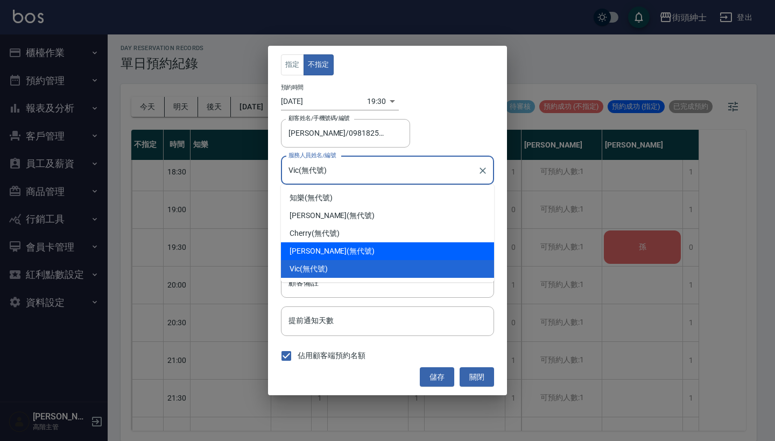
click at [360, 251] on div "eric (無代號)" at bounding box center [387, 251] width 213 height 18
type input "[PERSON_NAME](無代號)"
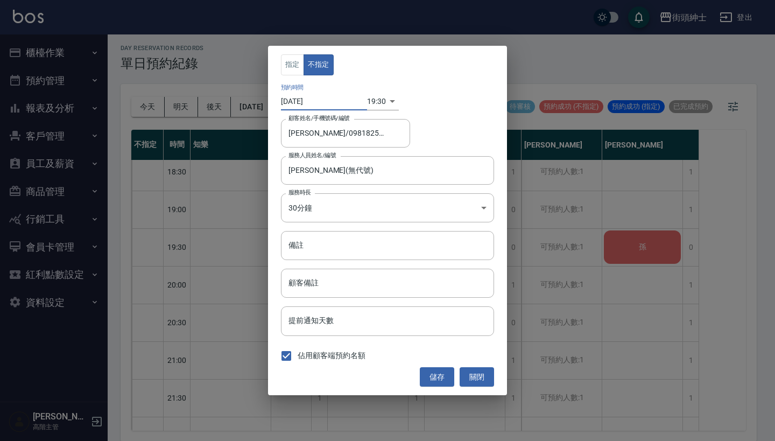
click at [312, 104] on input "[DATE]" at bounding box center [324, 102] width 86 height 18
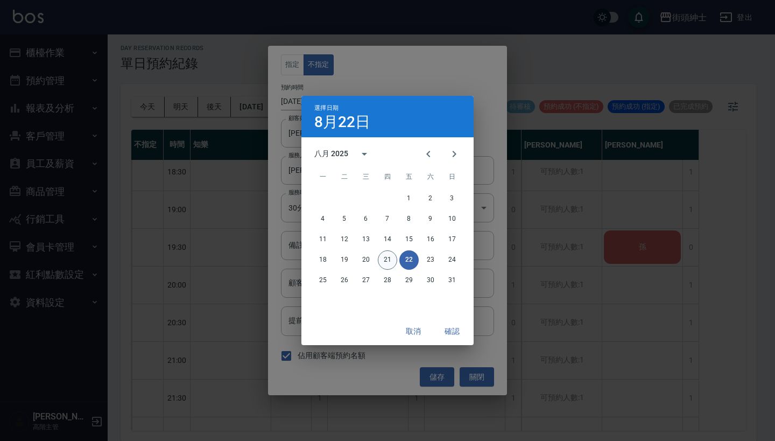
click at [391, 256] on button "21" at bounding box center [387, 259] width 19 height 19
type input "1755775800000"
type input "[DATE]"
click at [449, 326] on button "確認" at bounding box center [452, 331] width 34 height 20
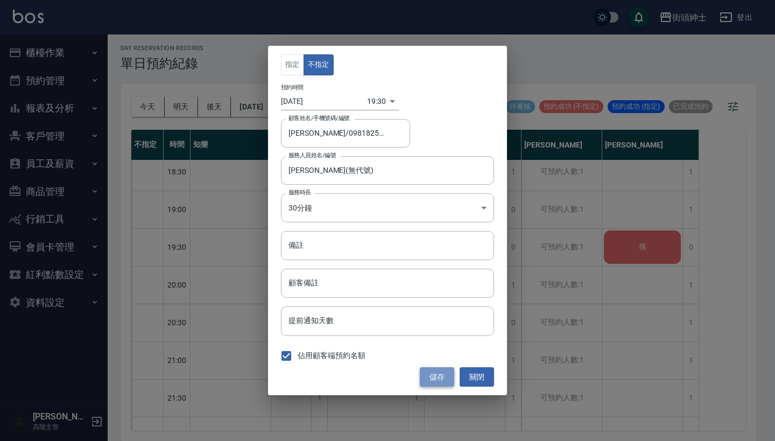
click at [443, 379] on button "儲存" at bounding box center [437, 377] width 34 height 20
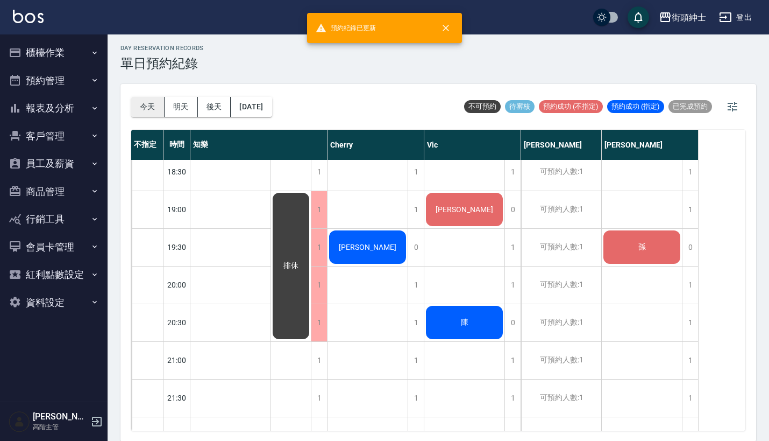
click at [144, 104] on button "今天" at bounding box center [147, 107] width 33 height 20
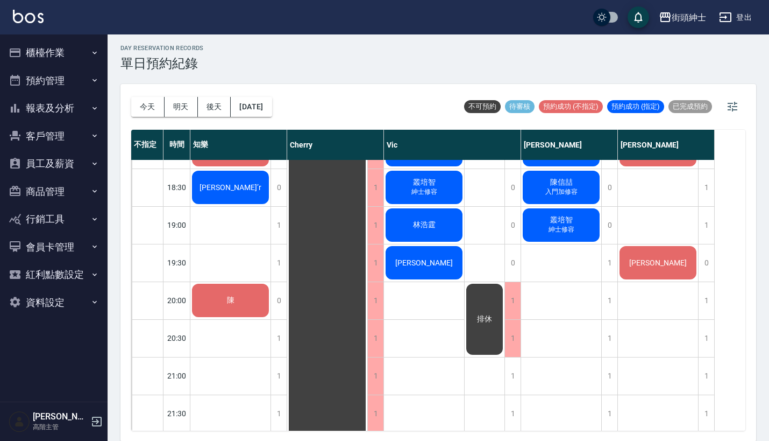
scroll to position [643, 0]
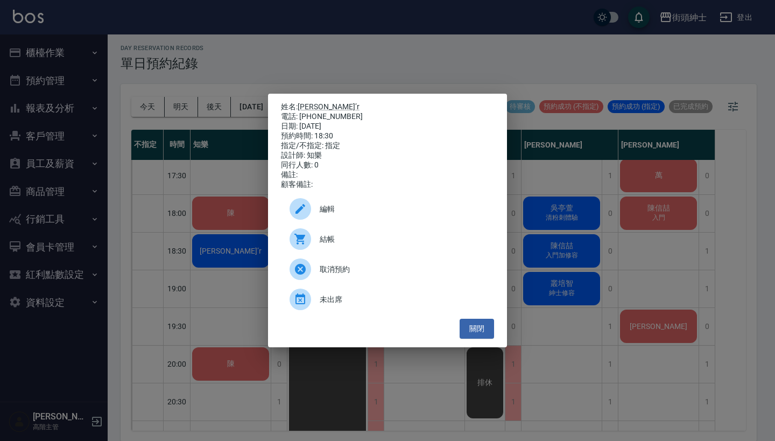
click at [289, 54] on div "姓名: 蔡’r 電話: 0903173303 日期: 2025/08/21 預約時間: 18:30 指定/不指定: 指定 設計師: 知樂 同行人數: 0 備註…" at bounding box center [387, 220] width 775 height 441
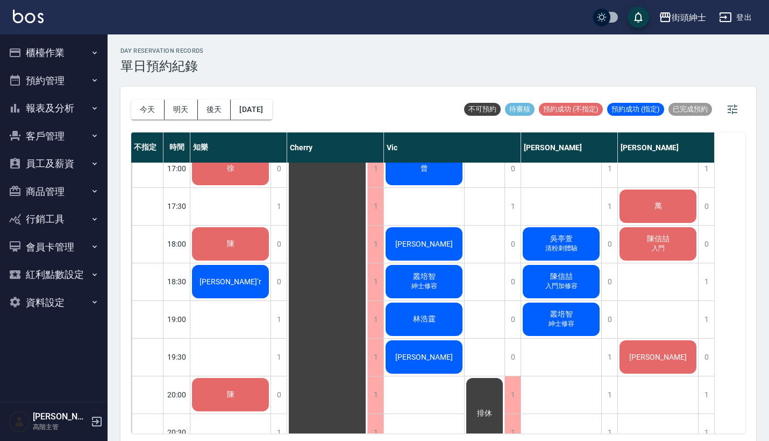
scroll to position [616, 0]
click at [145, 104] on button "今天" at bounding box center [147, 110] width 33 height 20
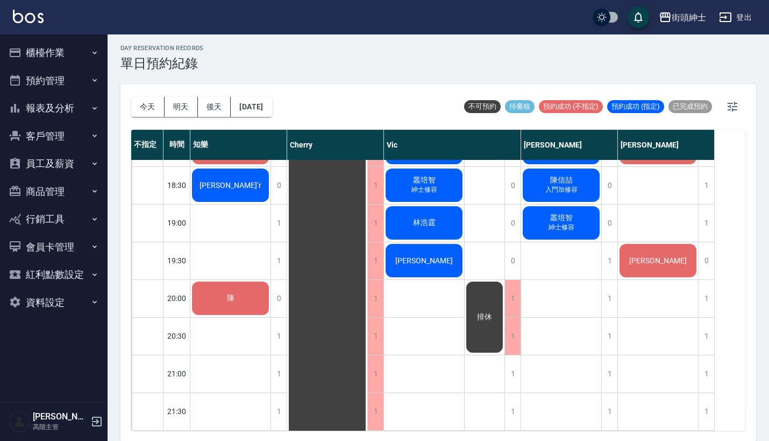
scroll to position [748, 0]
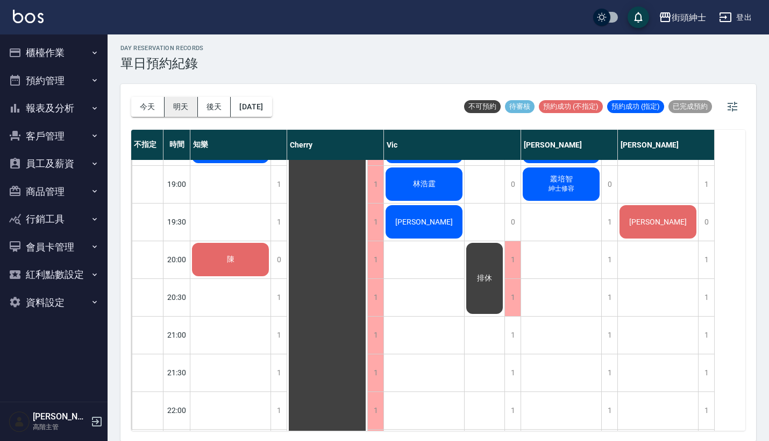
click at [174, 103] on button "明天" at bounding box center [181, 107] width 33 height 20
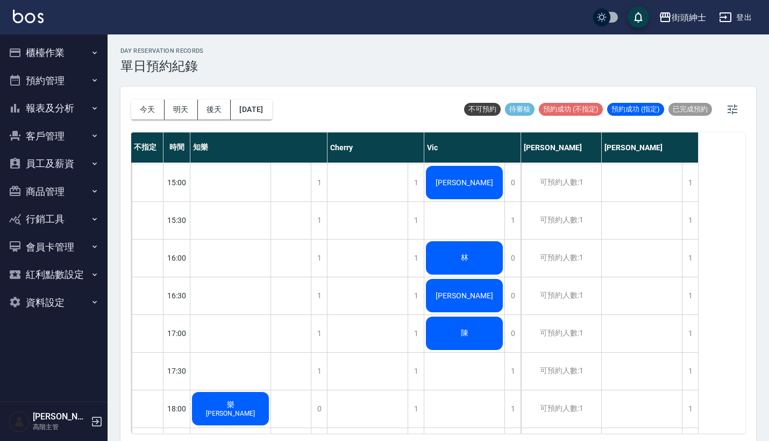
scroll to position [452, 0]
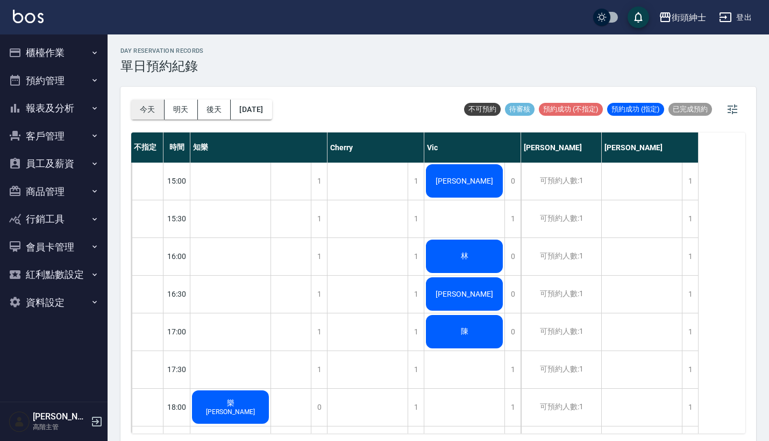
click at [144, 109] on button "今天" at bounding box center [147, 110] width 33 height 20
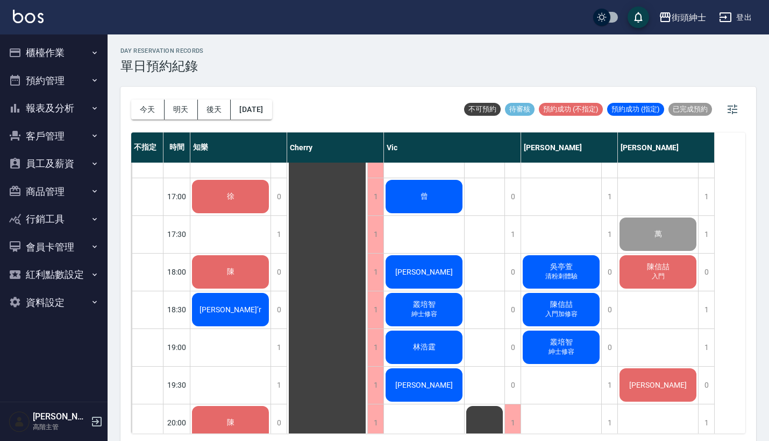
scroll to position [606, 0]
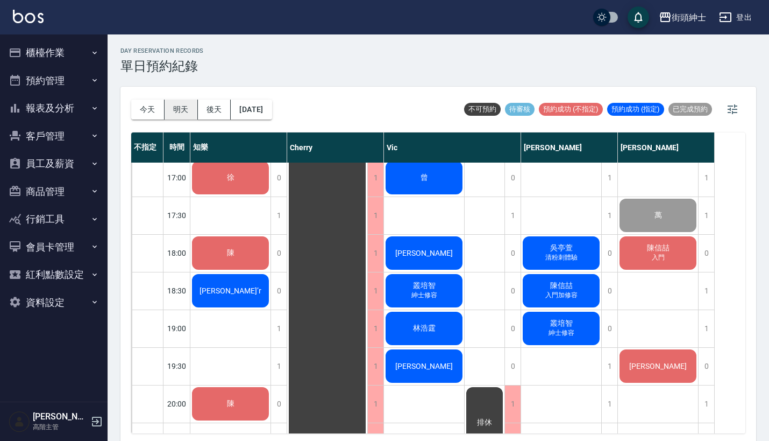
click at [185, 107] on button "明天" at bounding box center [181, 110] width 33 height 20
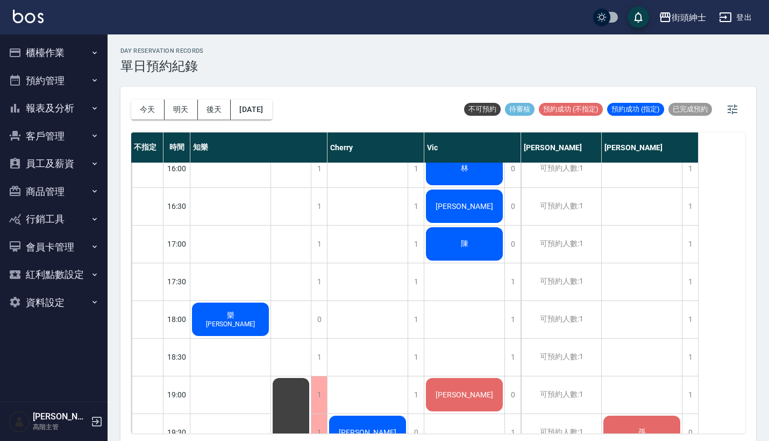
scroll to position [547, 0]
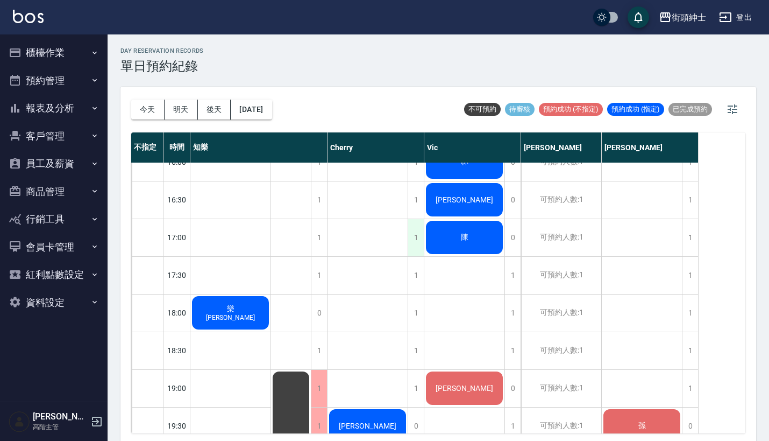
click at [419, 239] on div "1" at bounding box center [416, 237] width 16 height 37
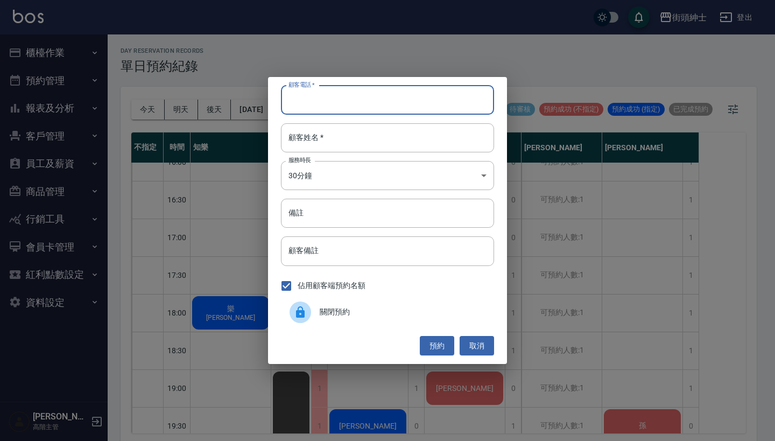
paste input "葉先生 0921280485"
type input "葉先生 0921280485"
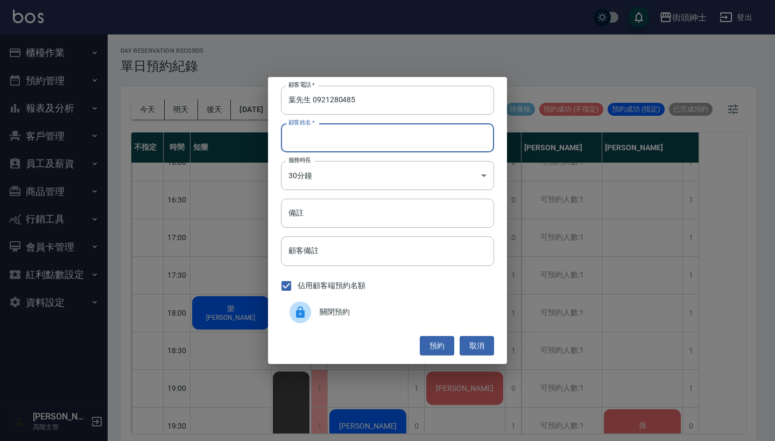
paste input "葉先生 0921280485"
type input "葉先生 0921280485"
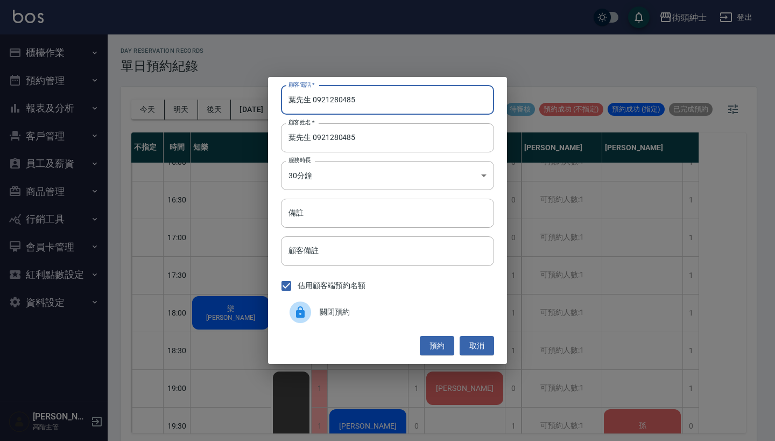
drag, startPoint x: 313, startPoint y: 101, endPoint x: 254, endPoint y: 89, distance: 59.8
click at [254, 89] on div "顧客電話   * 葉先生 0921280485 顧客電話   * 顧客姓名   * 葉先生 0921280485 顧客姓名   * 服務時長 30分鐘 1 服…" at bounding box center [387, 220] width 775 height 441
type input "0921280485"
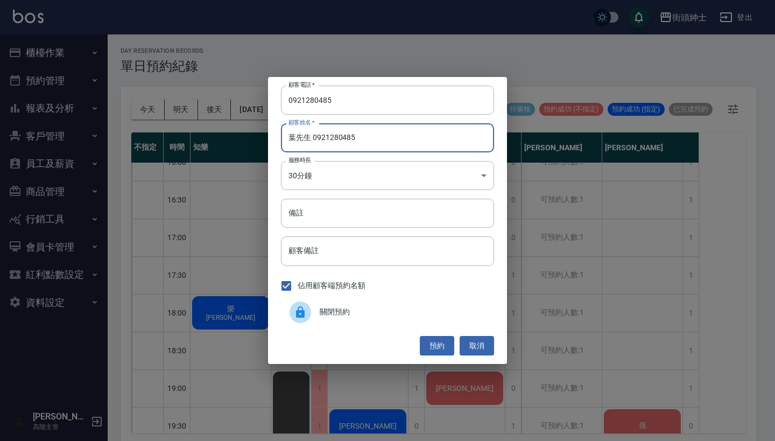
drag, startPoint x: 382, startPoint y: 137, endPoint x: 312, endPoint y: 137, distance: 69.9
click at [312, 137] on input "葉先生 0921280485" at bounding box center [387, 137] width 213 height 29
type input "葉先生"
click at [329, 213] on input "備註" at bounding box center [387, 213] width 213 height 29
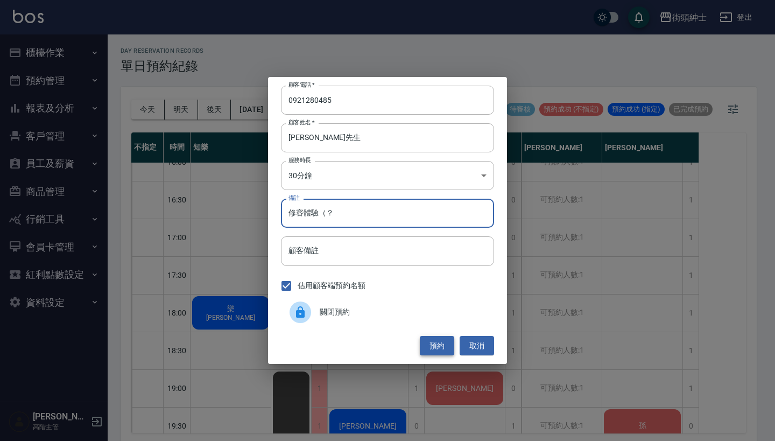
type input "修容體驗（？"
click at [447, 344] on button "預約" at bounding box center [437, 346] width 34 height 20
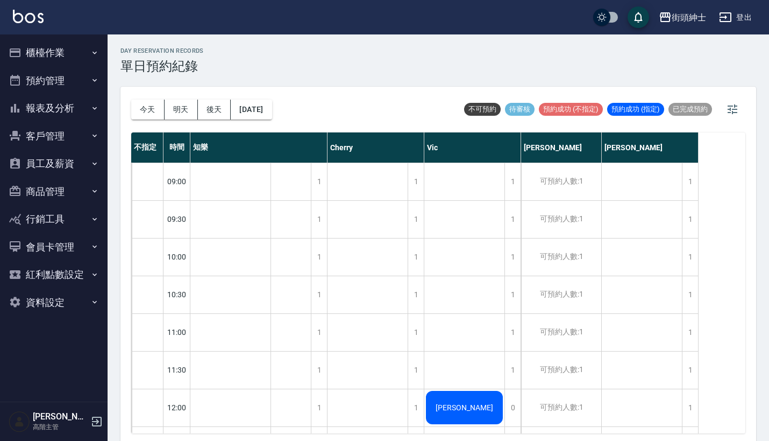
scroll to position [-1, 0]
click at [152, 95] on div "今天 明天 後天 2025/08/22" at bounding box center [201, 110] width 141 height 46
click at [150, 103] on button "今天" at bounding box center [147, 110] width 33 height 20
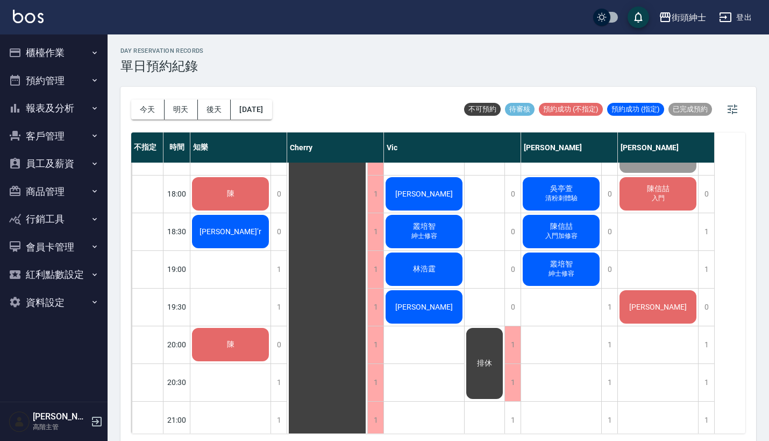
scroll to position [574, 0]
